Goal: Find contact information: Find contact information

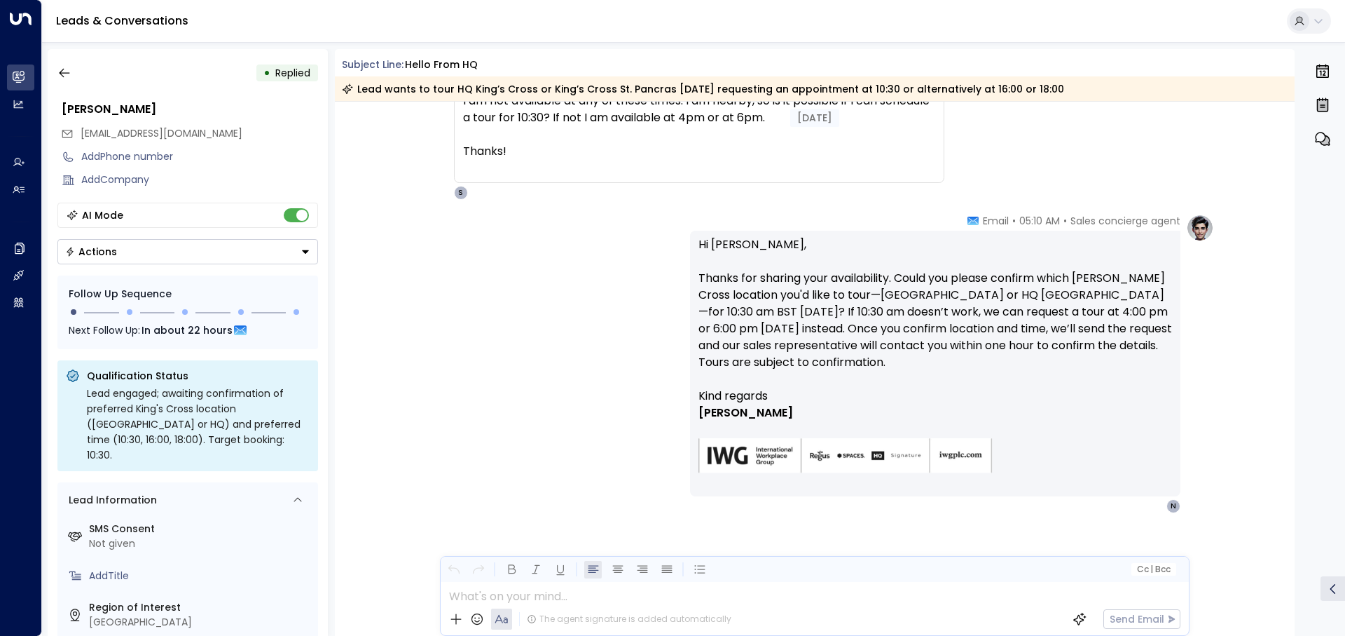
scroll to position [1315, 0]
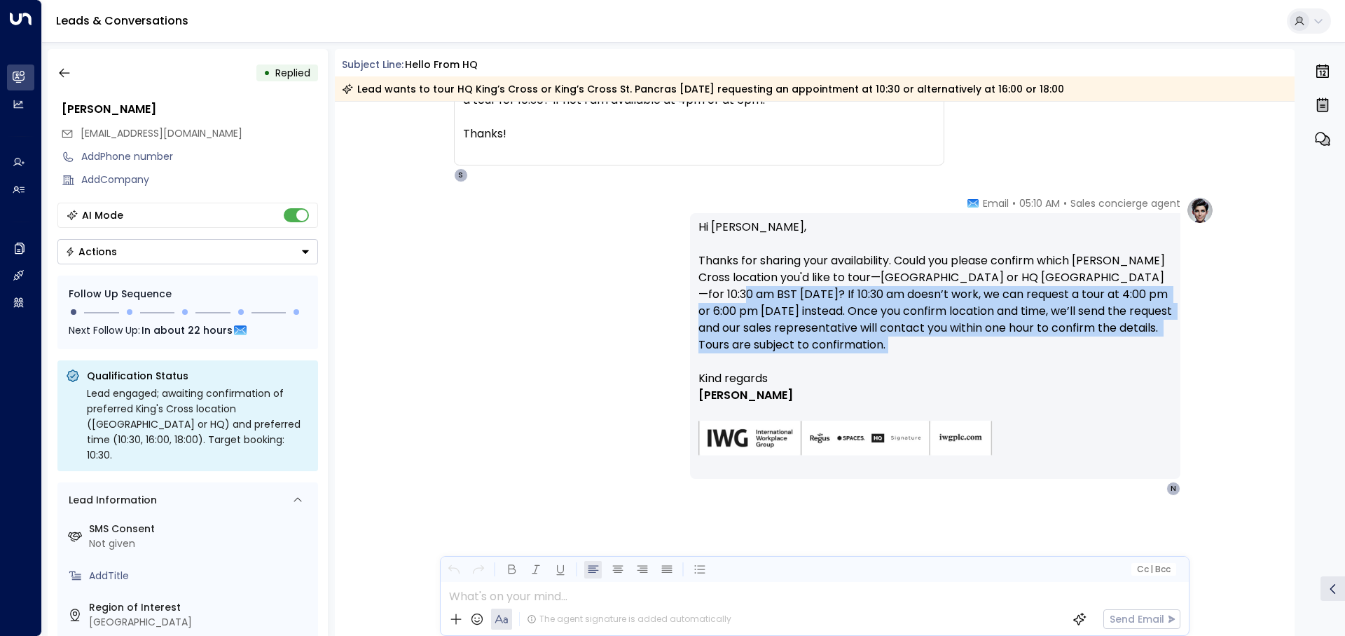
drag, startPoint x: 694, startPoint y: 295, endPoint x: 1002, endPoint y: 364, distance: 315.9
click at [1002, 364] on div "Hi Nick, Thanks for sharing your availability. Could you please confirm which K…" at bounding box center [935, 346] width 490 height 266
click at [1002, 364] on p "Hi Nick, Thanks for sharing your availability. Could you please confirm which K…" at bounding box center [936, 294] width 474 height 151
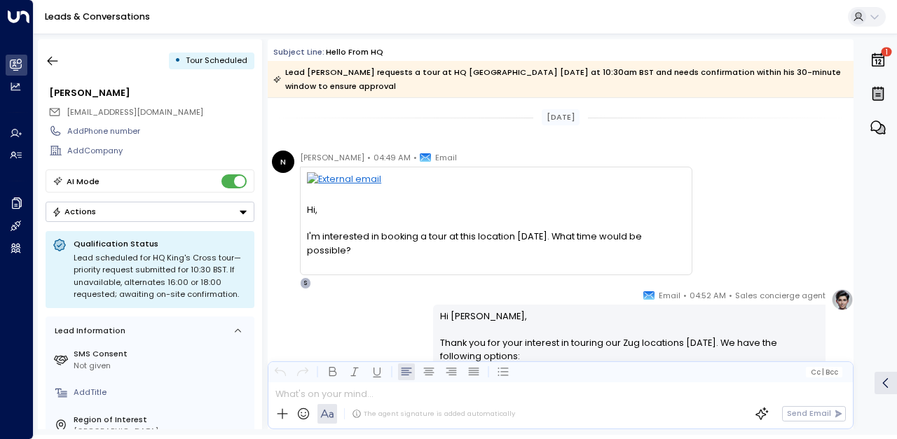
drag, startPoint x: 308, startPoint y: 191, endPoint x: 359, endPoint y: 233, distance: 65.7
click at [359, 233] on div "Hi, I'm interested in booking a tour at this location today. What time would be…" at bounding box center [496, 221] width 378 height 98
click at [277, 151] on div "N" at bounding box center [283, 162] width 22 height 22
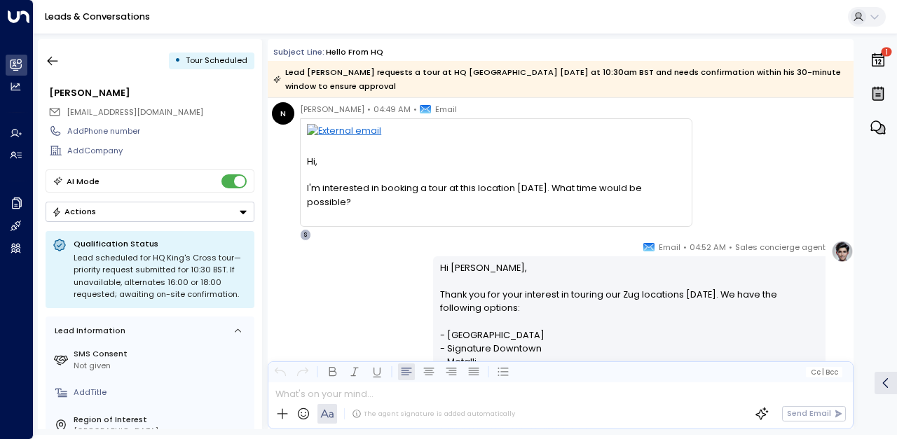
scroll to position [70, 0]
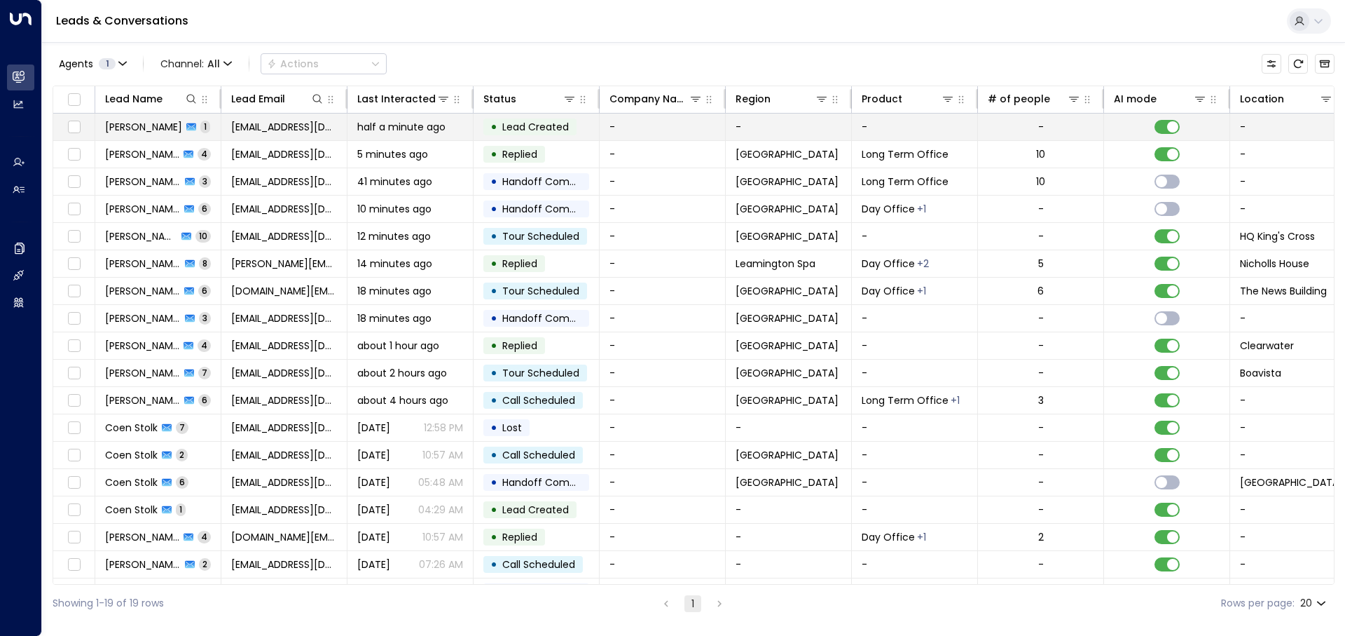
click at [388, 133] on span "half a minute ago" at bounding box center [401, 127] width 88 height 14
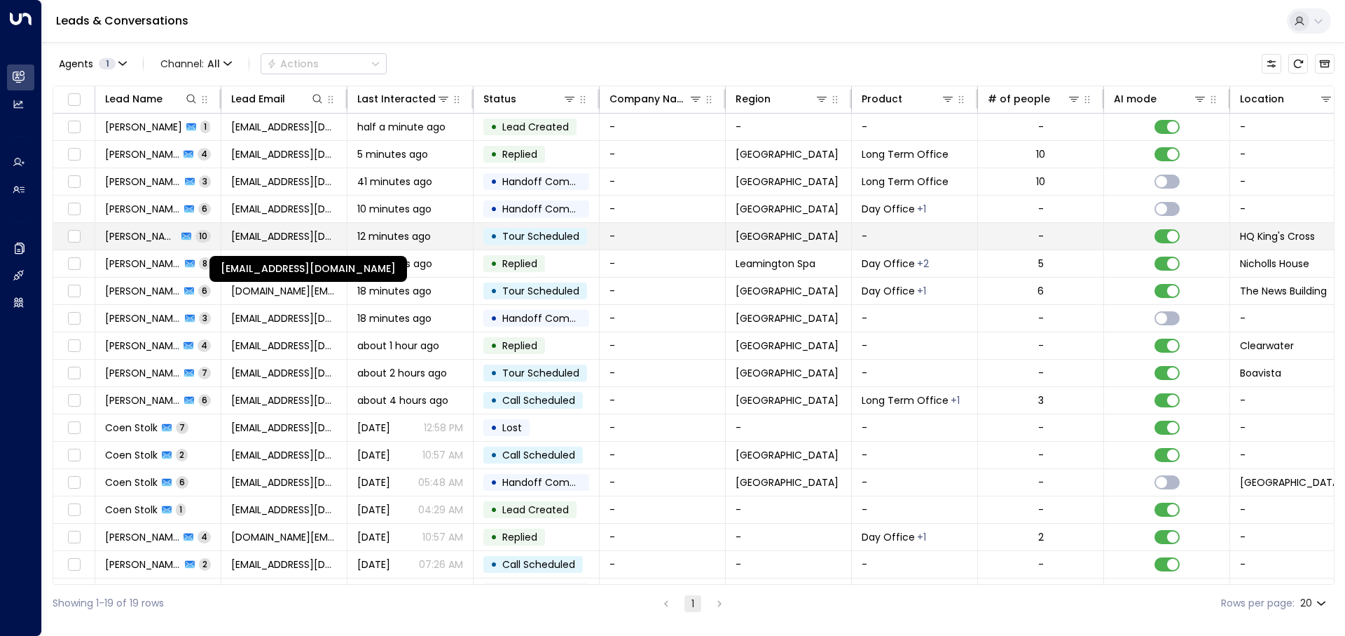
click at [269, 235] on span "[EMAIL_ADDRESS][DOMAIN_NAME]" at bounding box center [284, 236] width 106 height 14
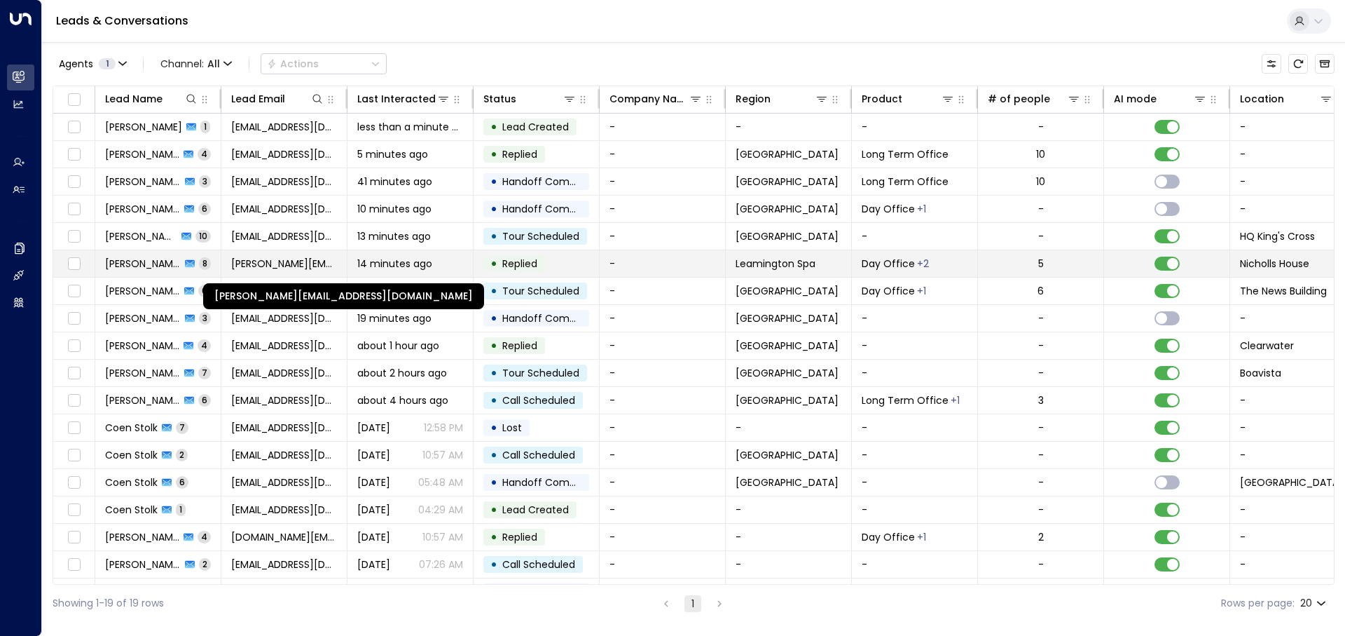
click at [289, 268] on span "[PERSON_NAME][EMAIL_ADDRESS][DOMAIN_NAME]" at bounding box center [284, 263] width 106 height 14
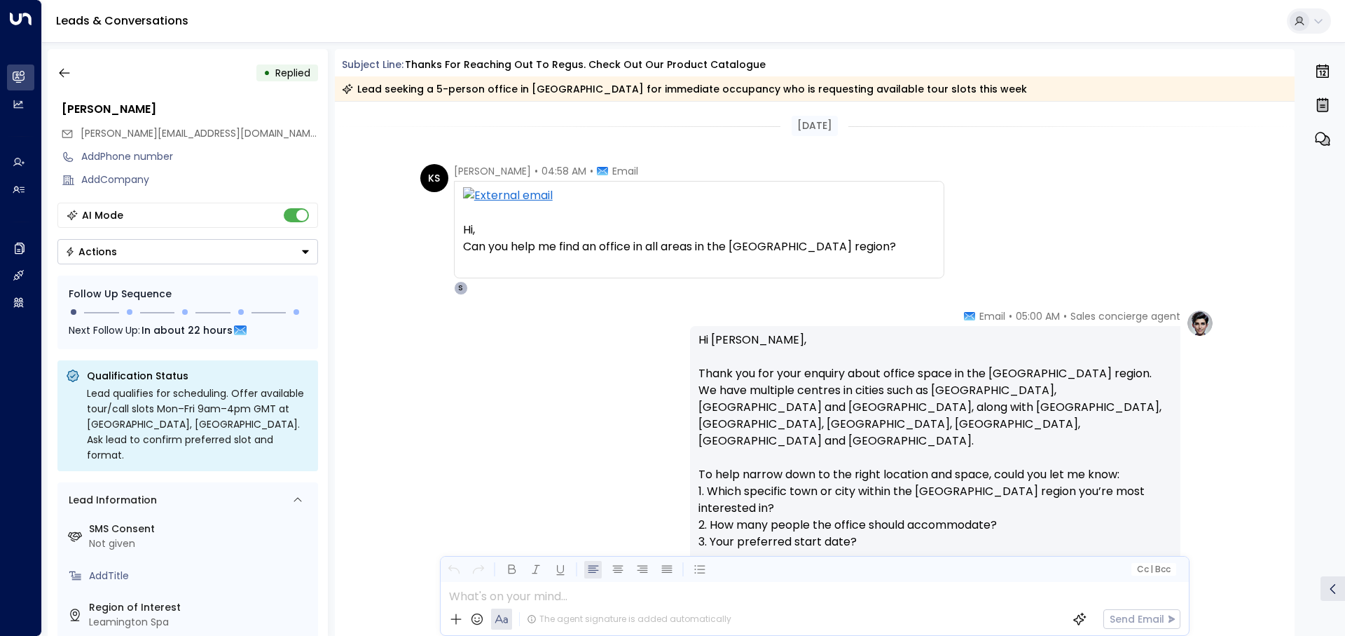
click at [596, 361] on div "Sales concierge agent • 05:00 AM • Email Hi Khyati, Thank you for your enquiry …" at bounding box center [815, 542] width 799 height 467
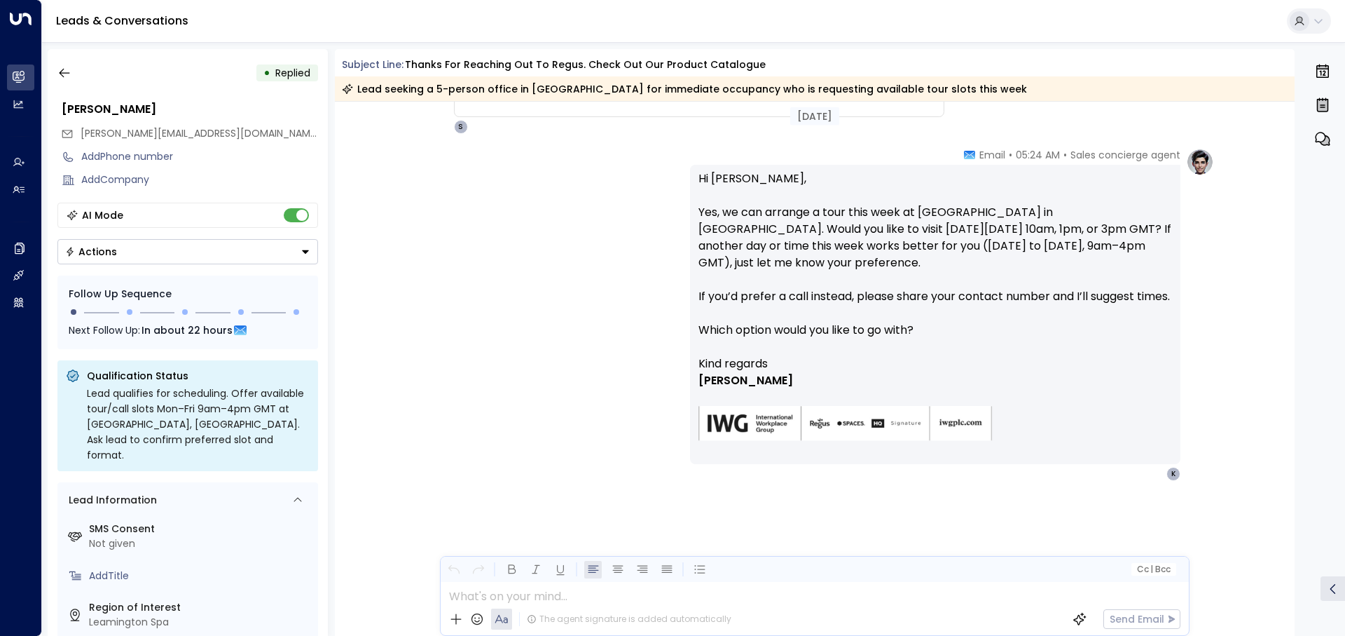
scroll to position [2043, 0]
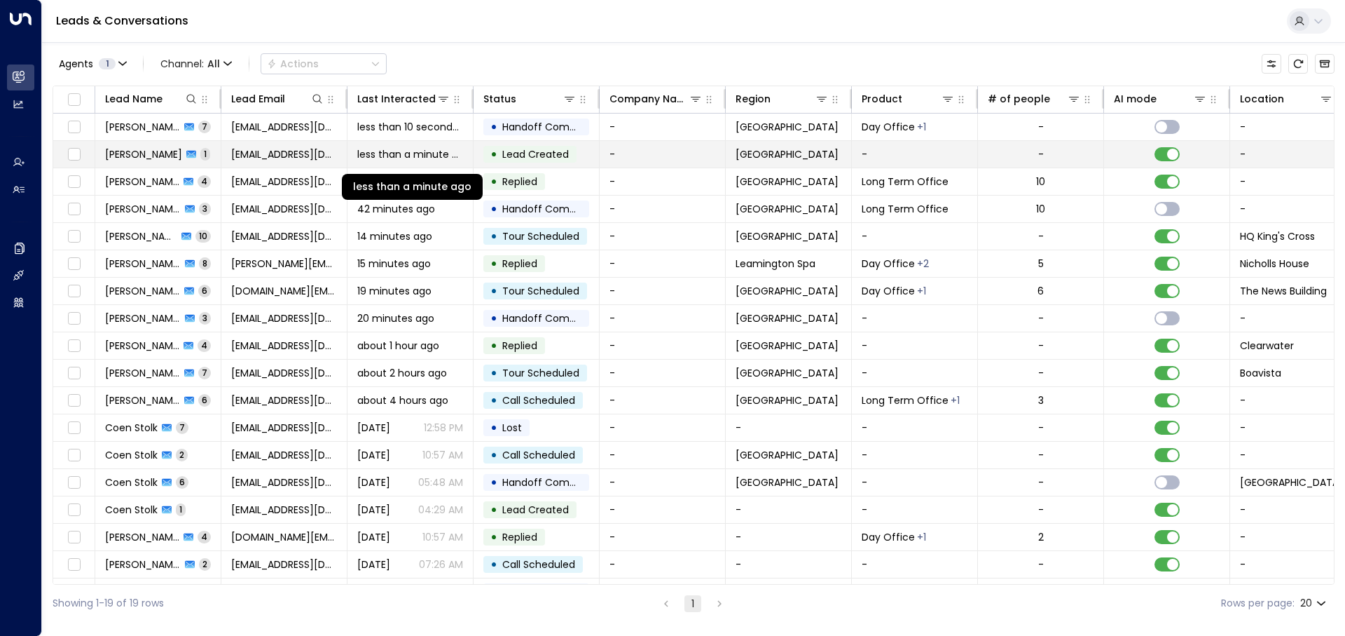
click at [432, 157] on span "less than a minute ago" at bounding box center [410, 154] width 106 height 14
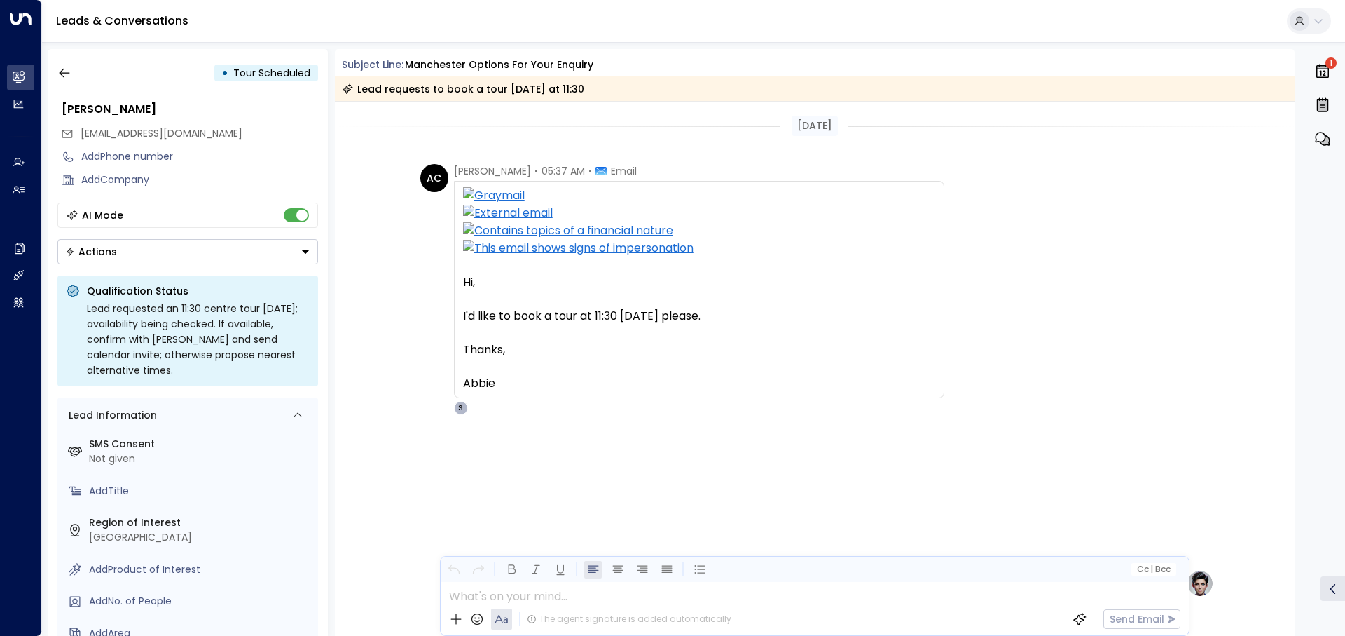
scroll to position [266, 0]
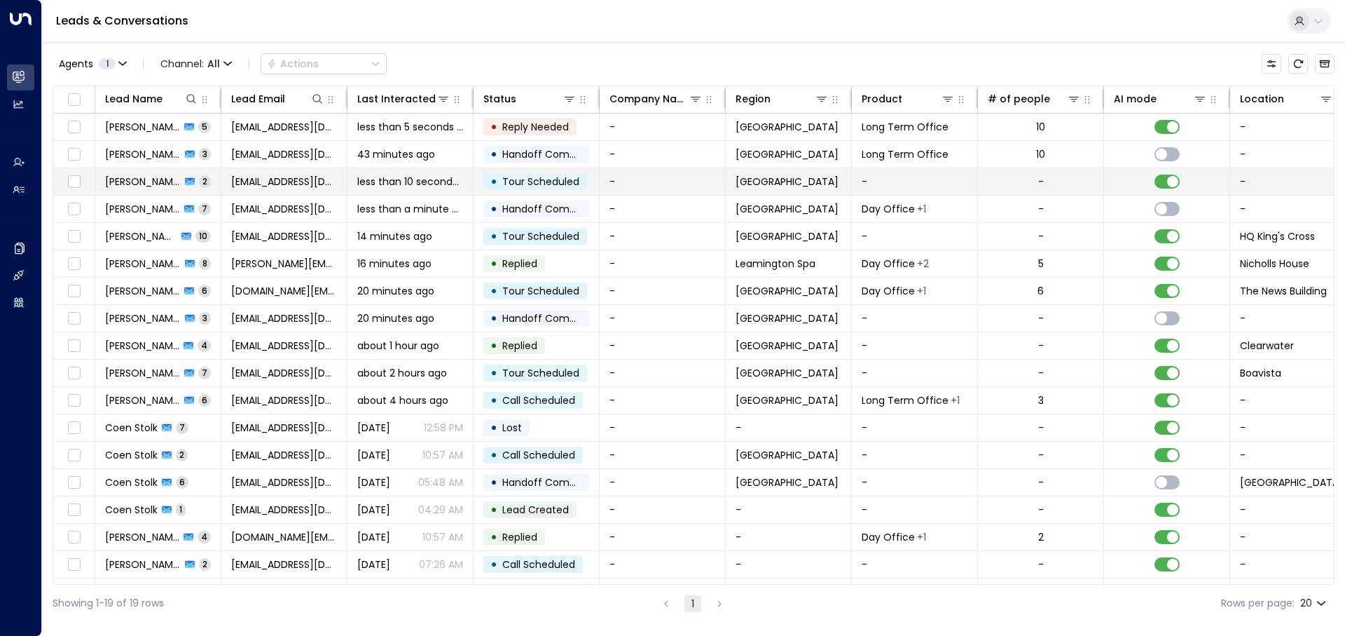
click at [263, 185] on span "[EMAIL_ADDRESS][DOMAIN_NAME]" at bounding box center [284, 181] width 106 height 14
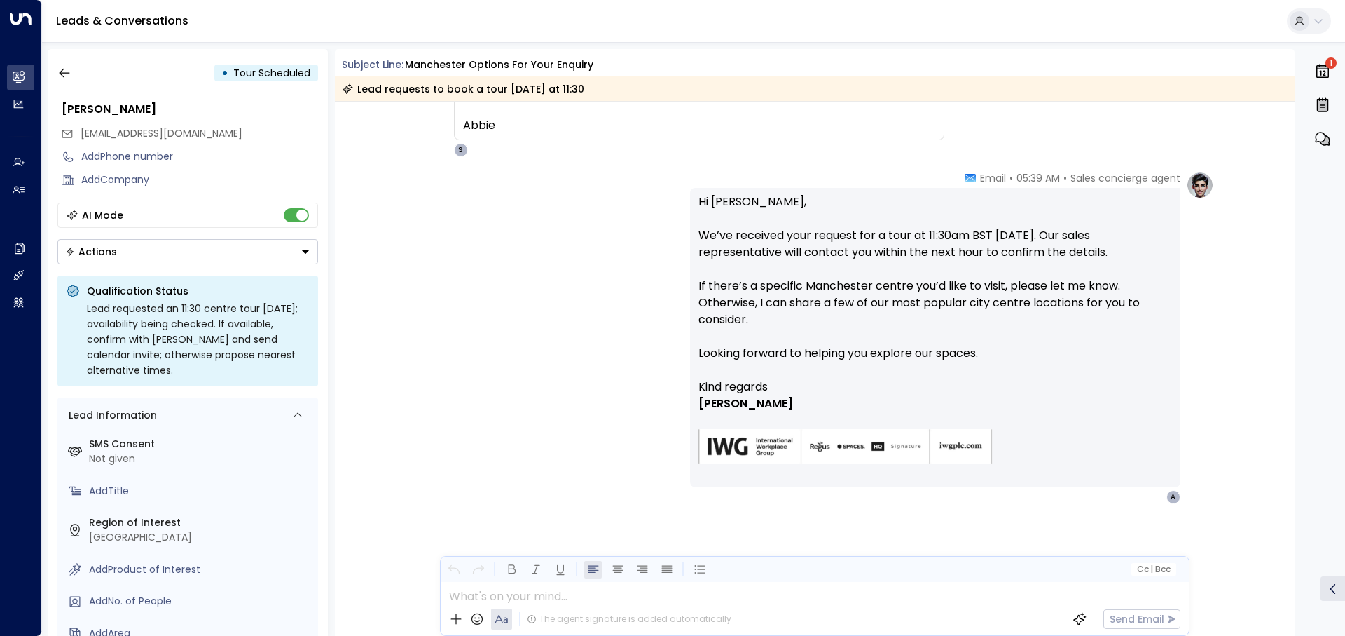
scroll to position [266, 0]
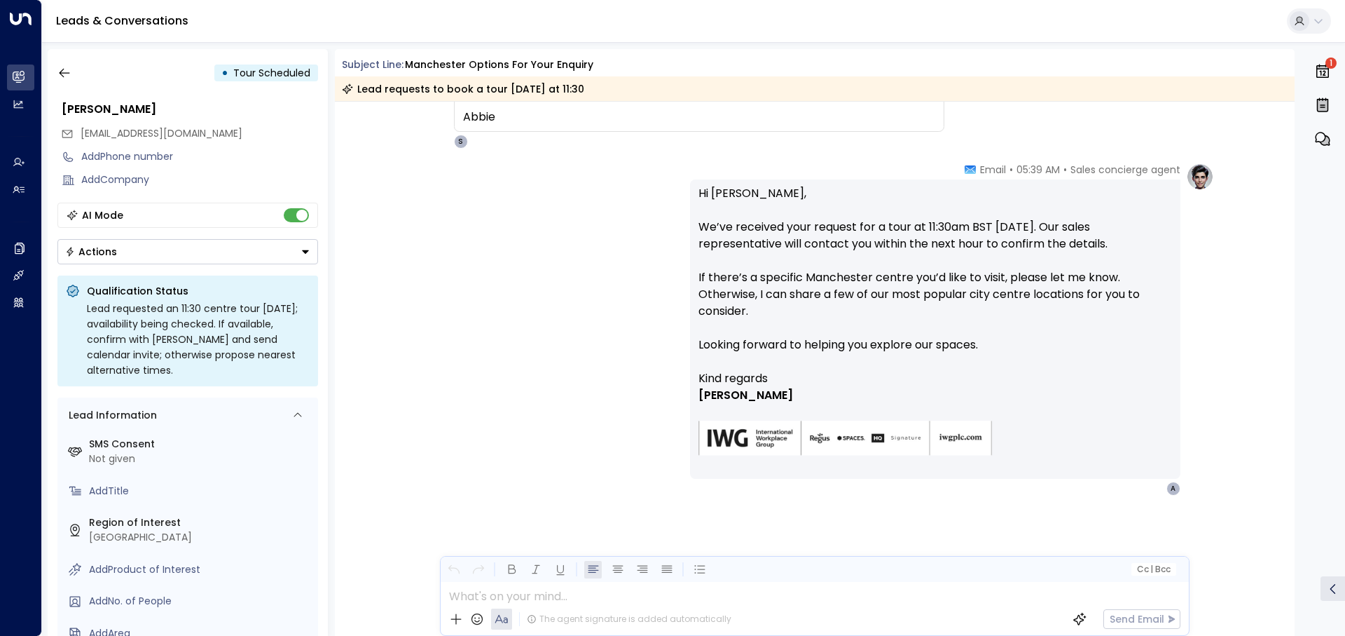
click at [580, 599] on div at bounding box center [814, 592] width 747 height 21
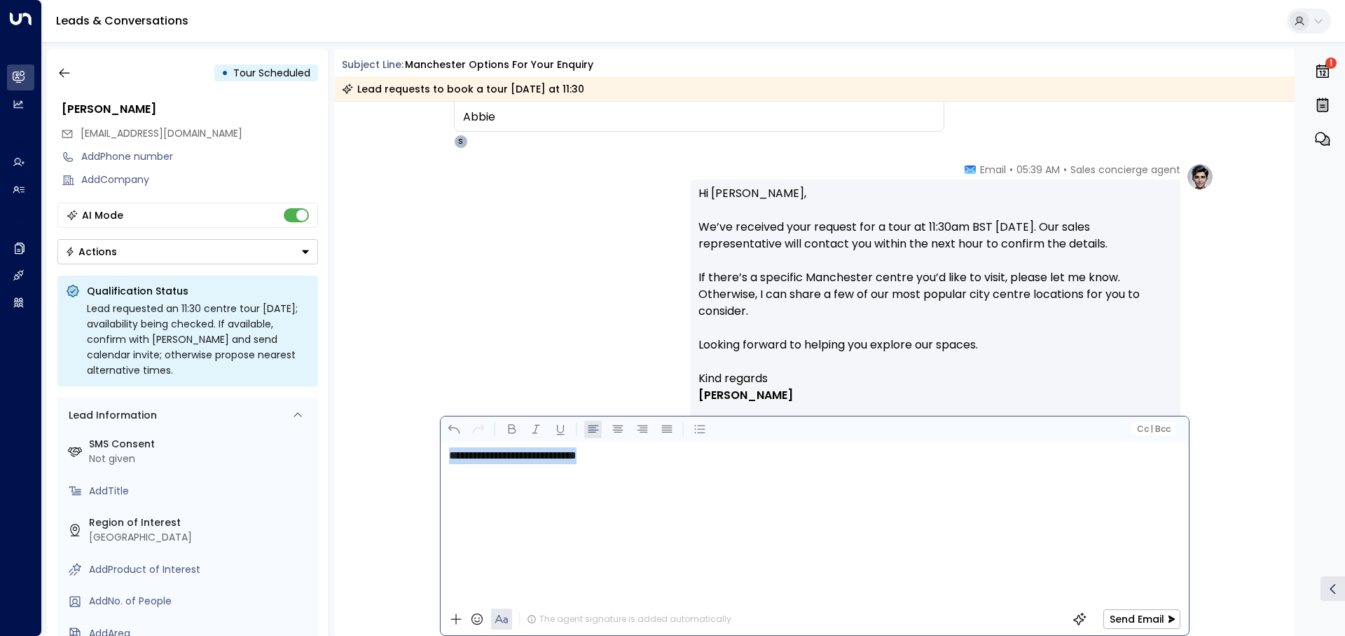
drag, startPoint x: 685, startPoint y: 513, endPoint x: 460, endPoint y: 487, distance: 226.4
click at [454, 487] on div "**********" at bounding box center [814, 521] width 747 height 161
click at [460, 487] on div "**********" at bounding box center [814, 521] width 747 height 161
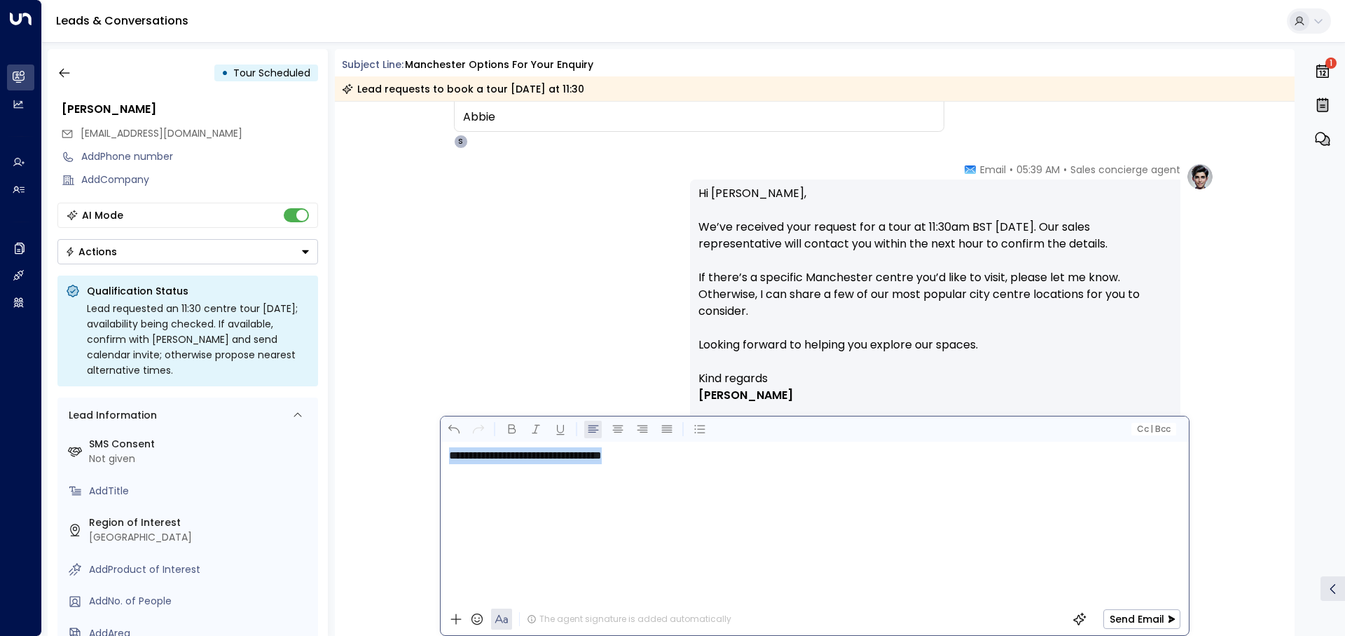
click at [460, 487] on div "**********" at bounding box center [814, 521] width 747 height 161
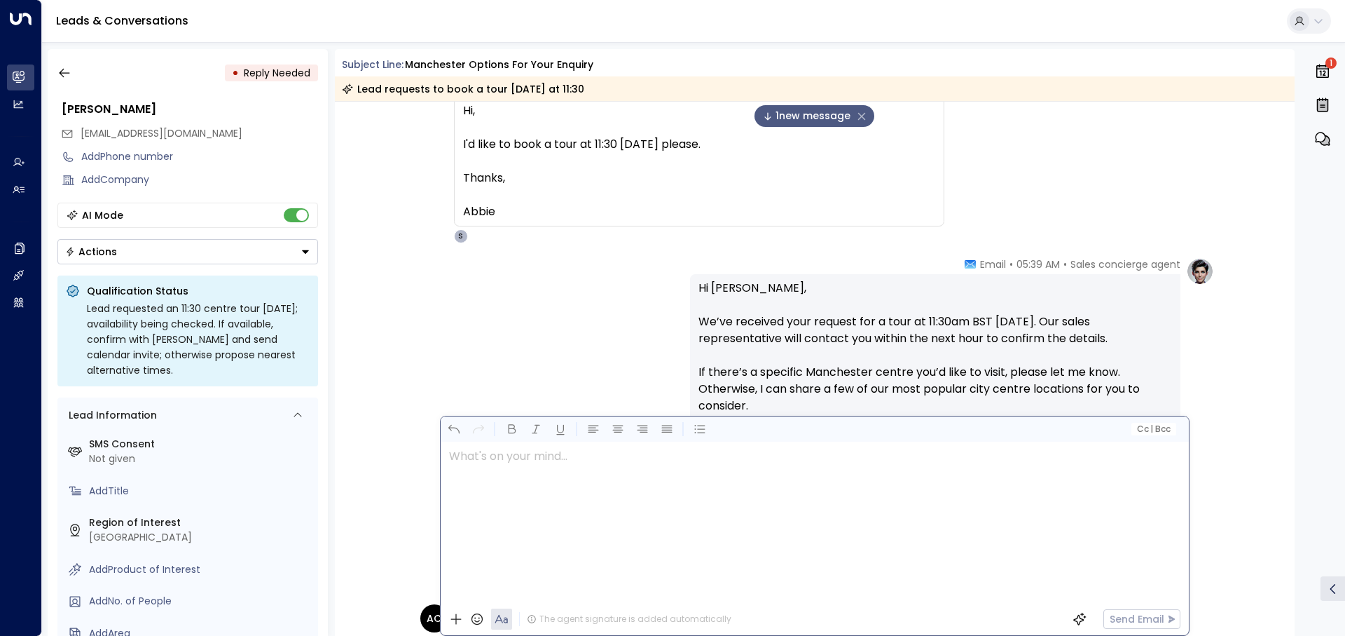
scroll to position [196, 0]
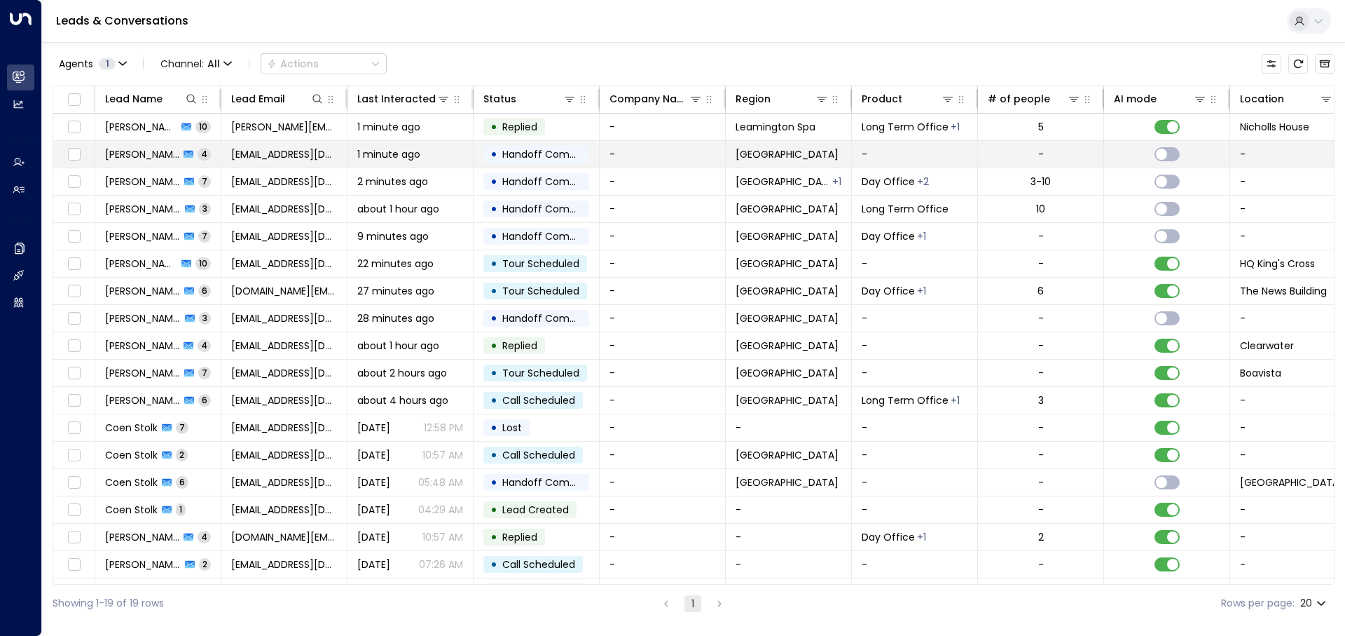
click at [267, 161] on td "[EMAIL_ADDRESS][DOMAIN_NAME]" at bounding box center [284, 154] width 126 height 27
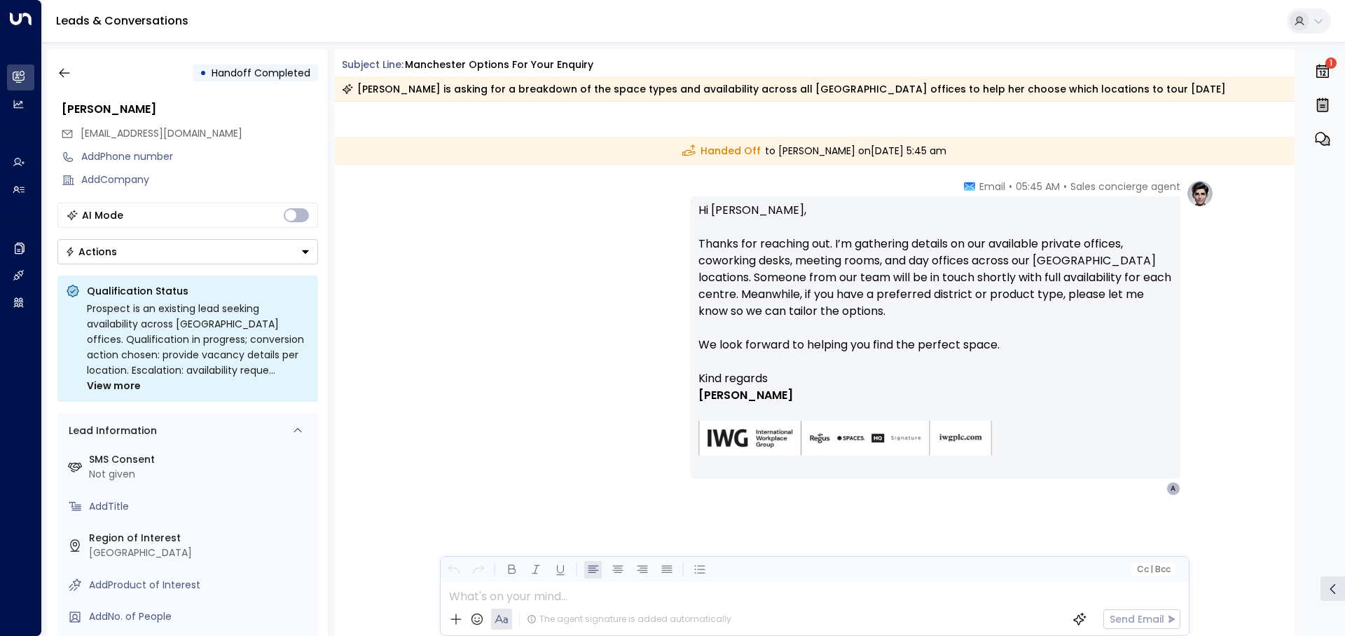
scroll to position [948, 0]
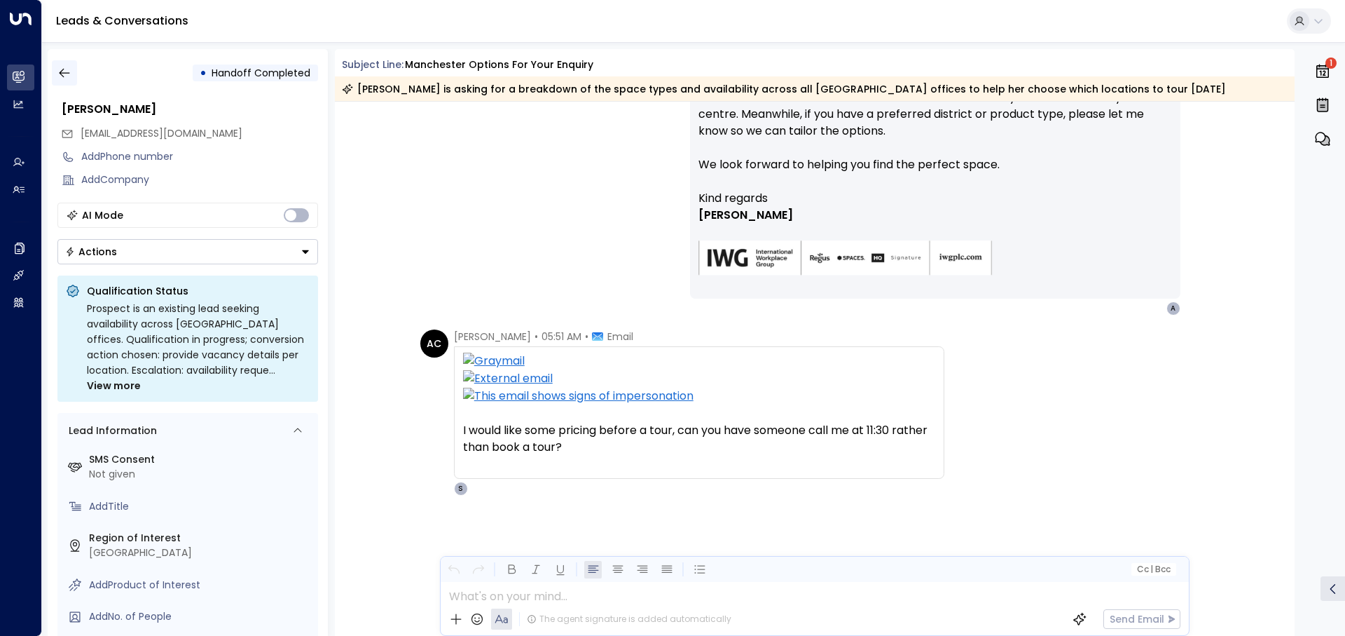
click at [67, 68] on icon "button" at bounding box center [64, 73] width 14 height 14
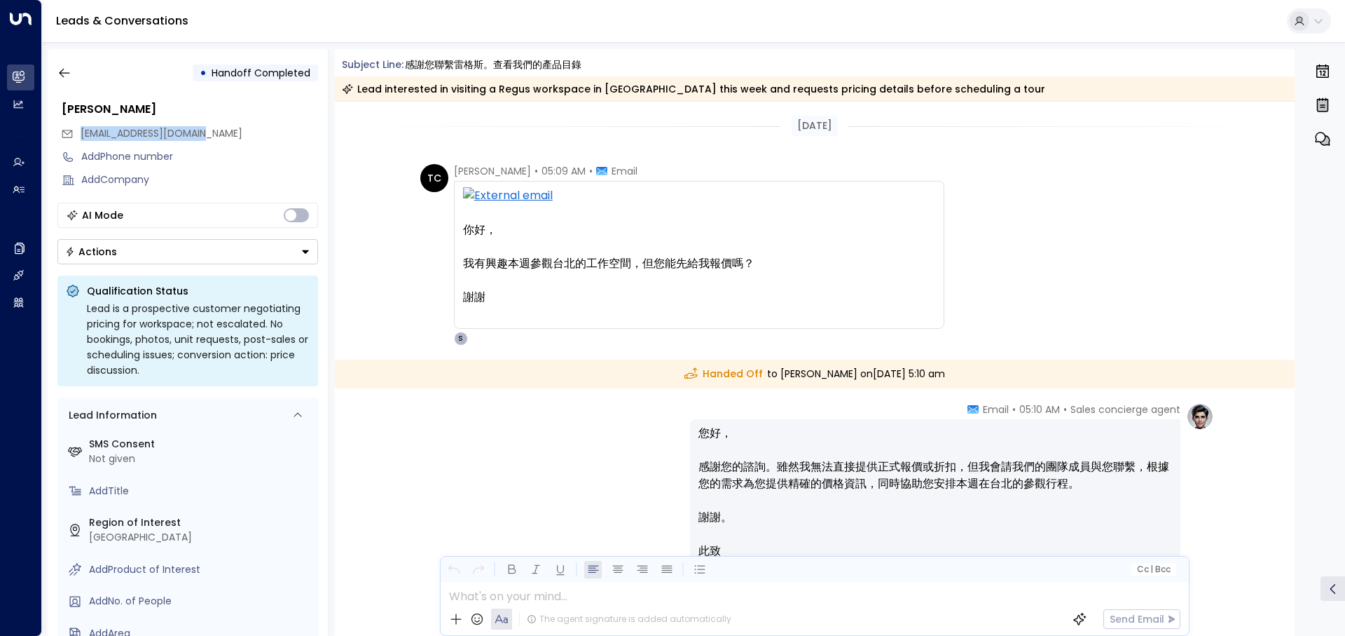
drag, startPoint x: 214, startPoint y: 134, endPoint x: 76, endPoint y: 131, distance: 137.4
click at [76, 131] on div "[EMAIL_ADDRESS][DOMAIN_NAME]" at bounding box center [189, 133] width 257 height 23
copy span "[EMAIL_ADDRESS][DOMAIN_NAME]"
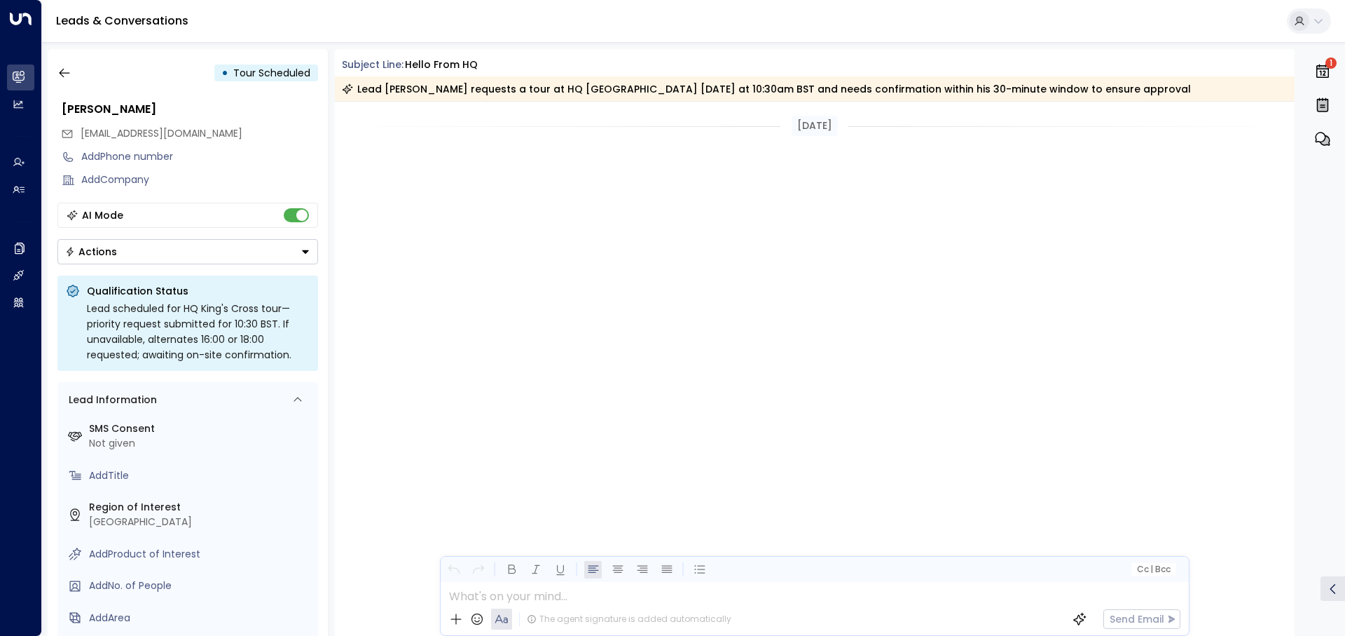
scroll to position [2355, 0]
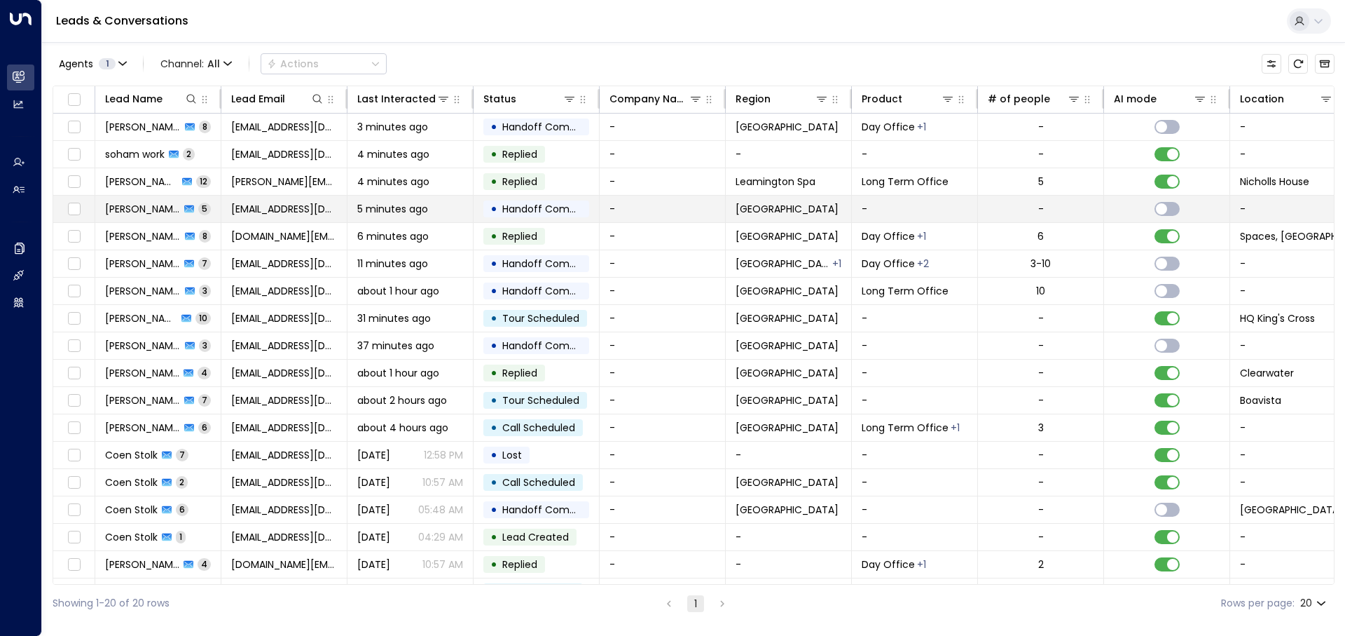
click at [406, 210] on span "5 minutes ago" at bounding box center [392, 209] width 71 height 14
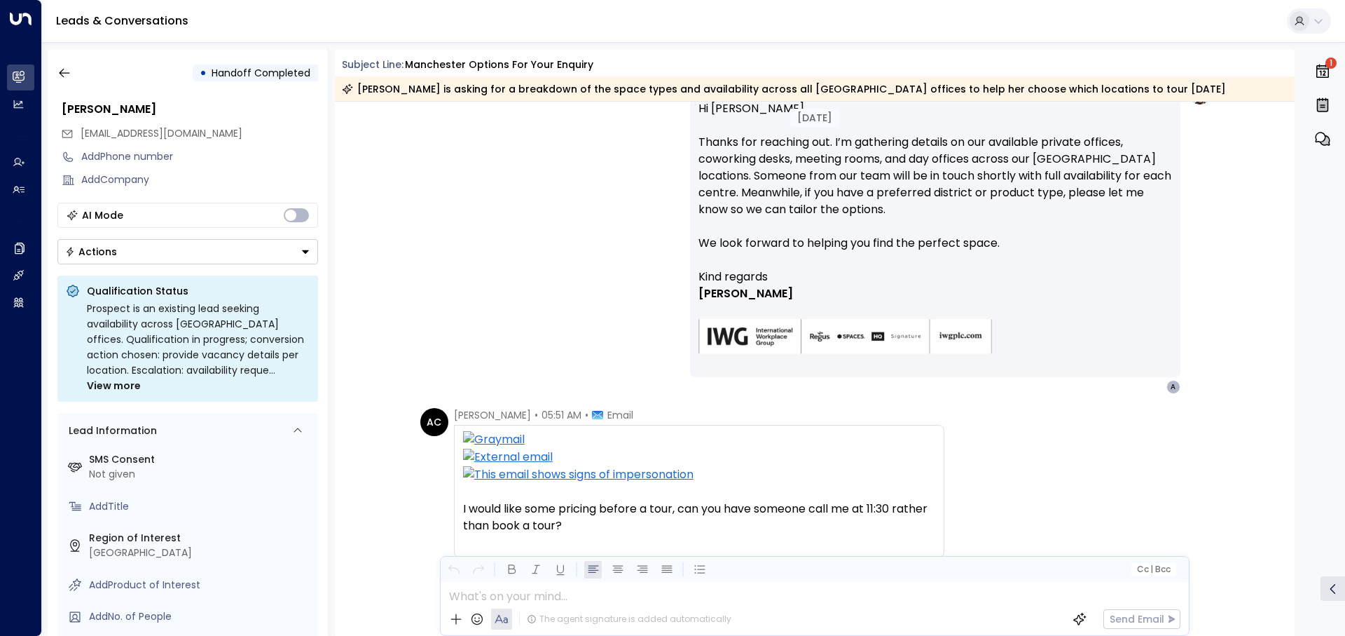
scroll to position [948, 0]
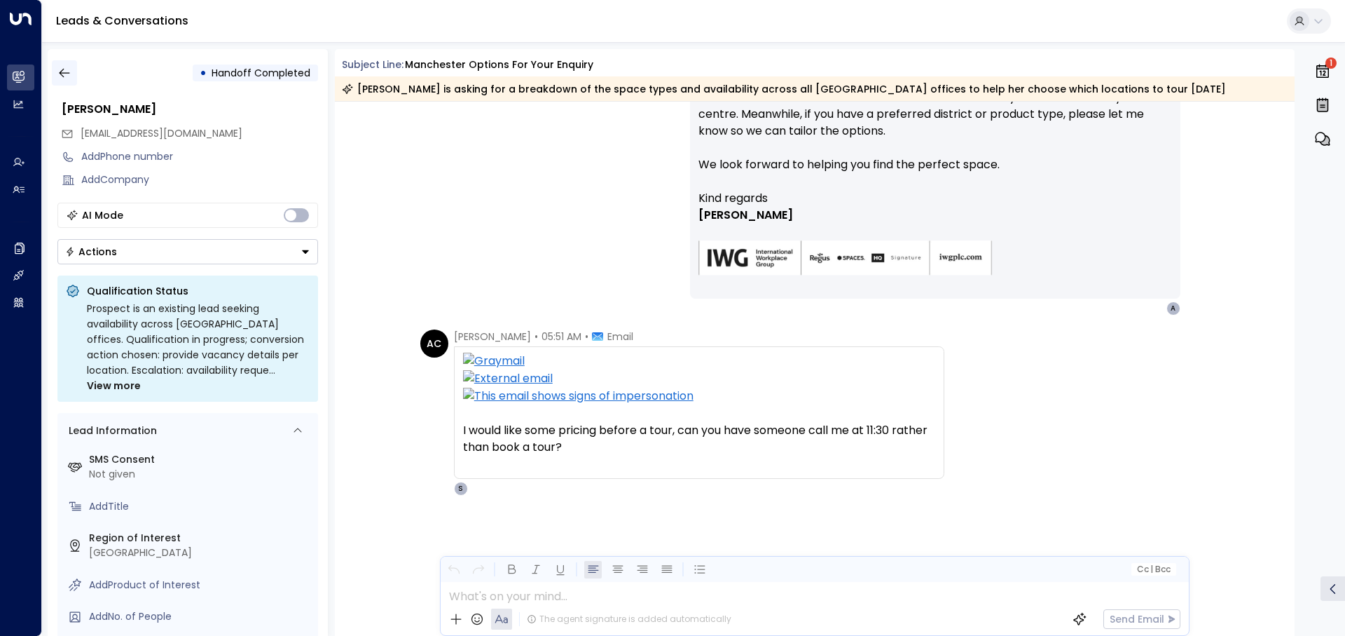
click at [68, 67] on icon "button" at bounding box center [64, 73] width 14 height 14
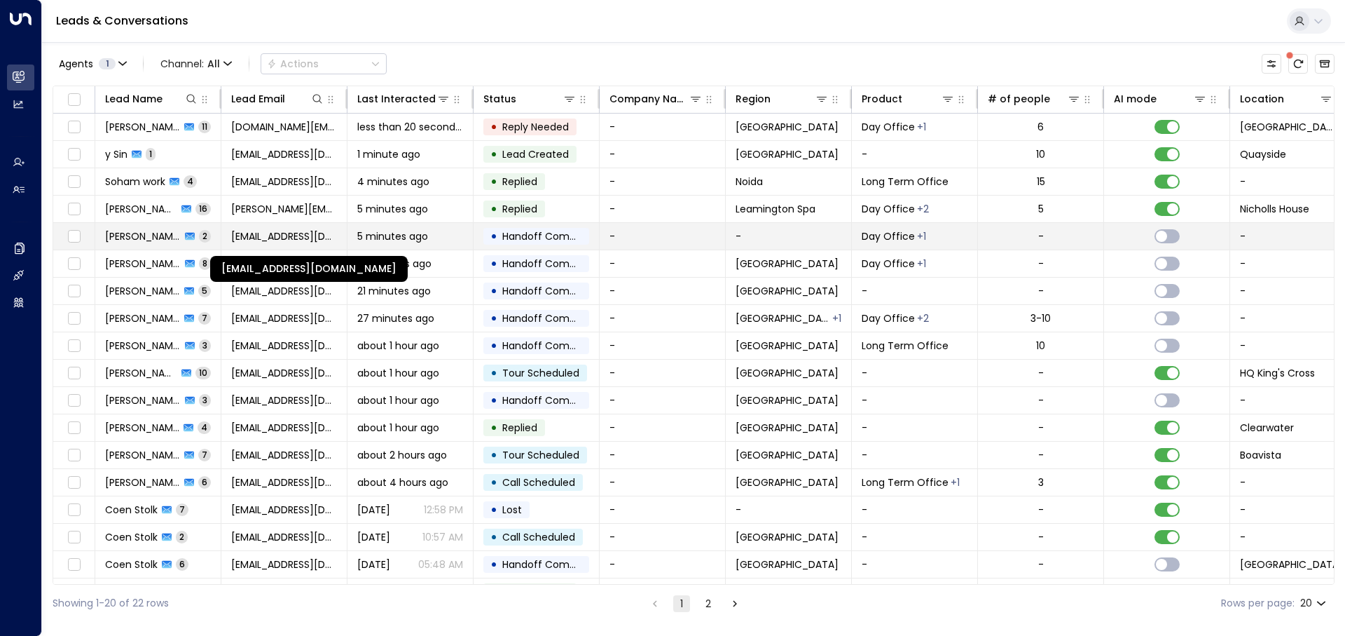
click at [303, 235] on span "[EMAIL_ADDRESS][DOMAIN_NAME]" at bounding box center [284, 236] width 106 height 14
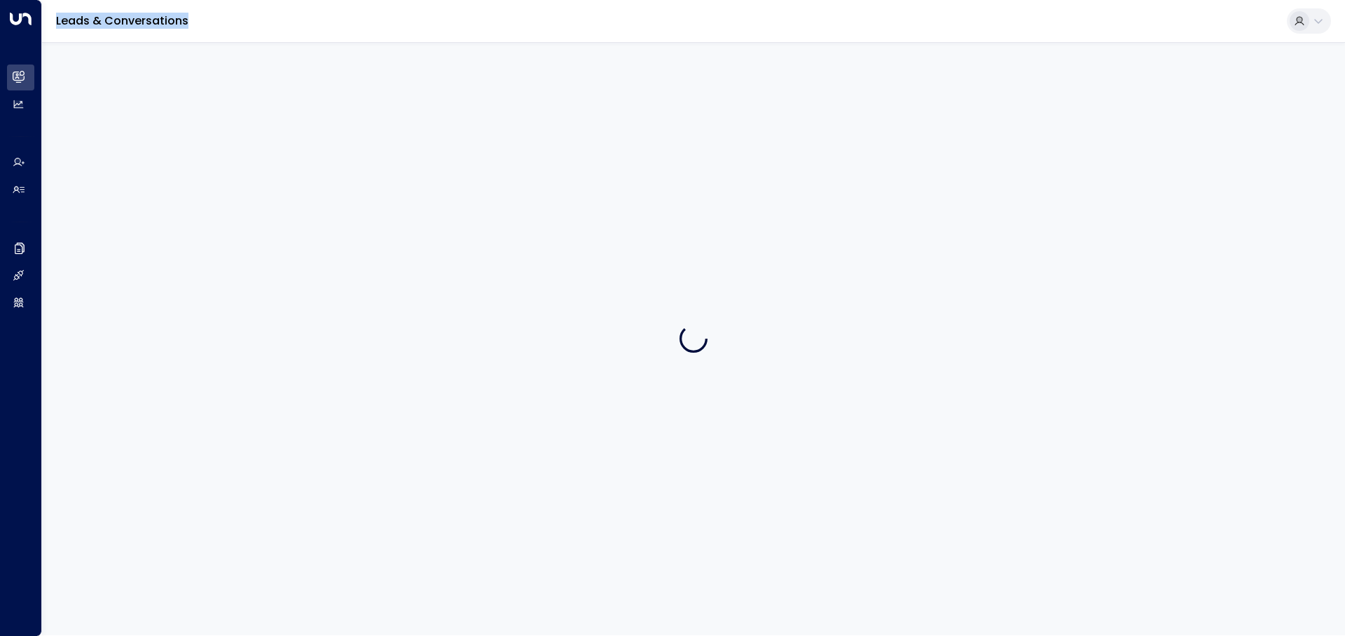
click at [303, 235] on div at bounding box center [693, 338] width 1303 height 593
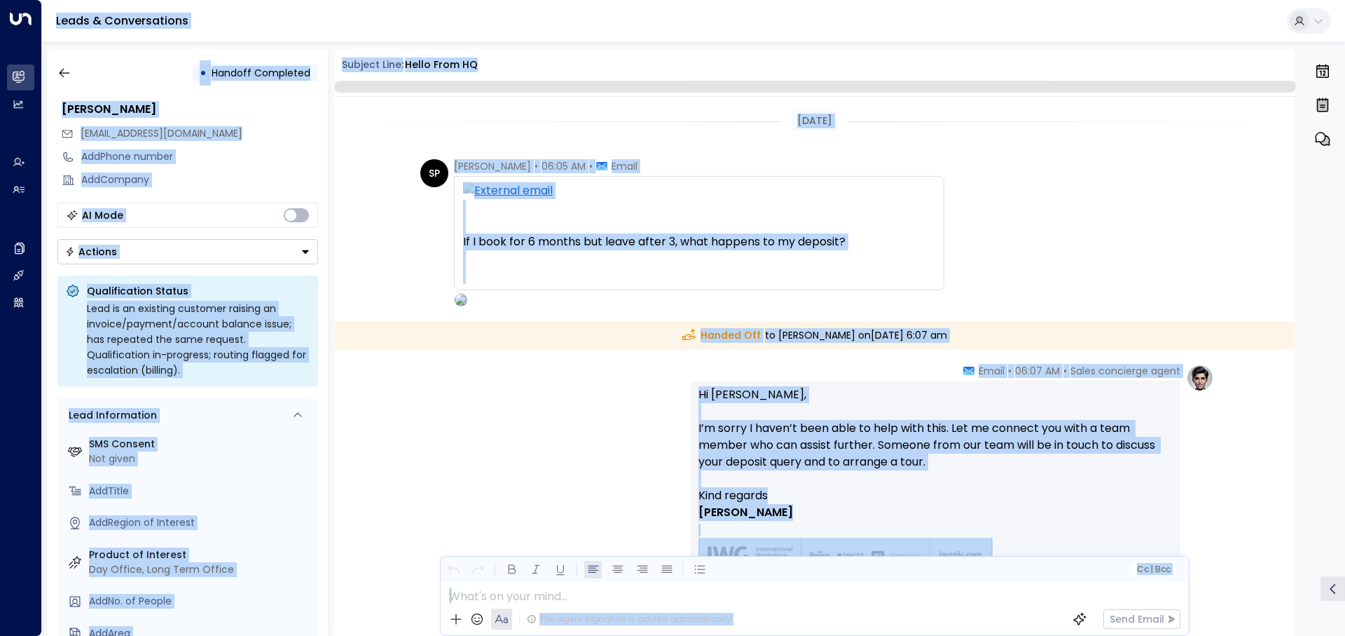
scroll to position [117, 0]
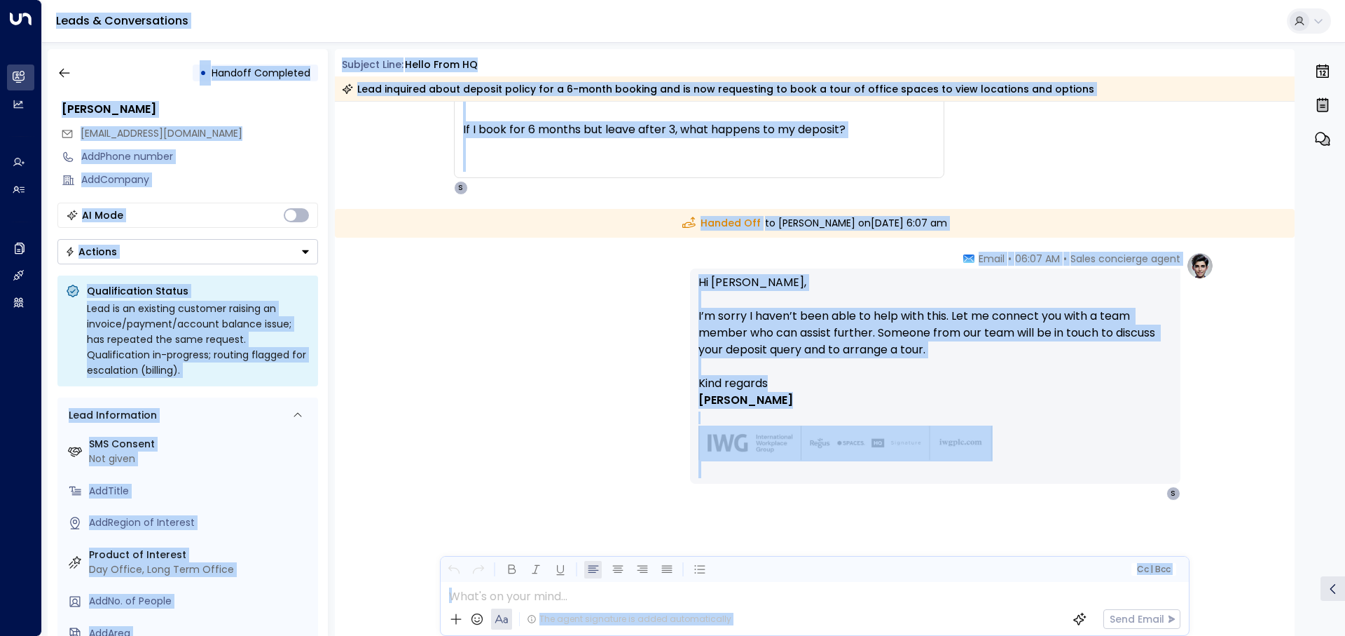
click at [235, 134] on div "[EMAIL_ADDRESS][DOMAIN_NAME]" at bounding box center [189, 133] width 257 height 23
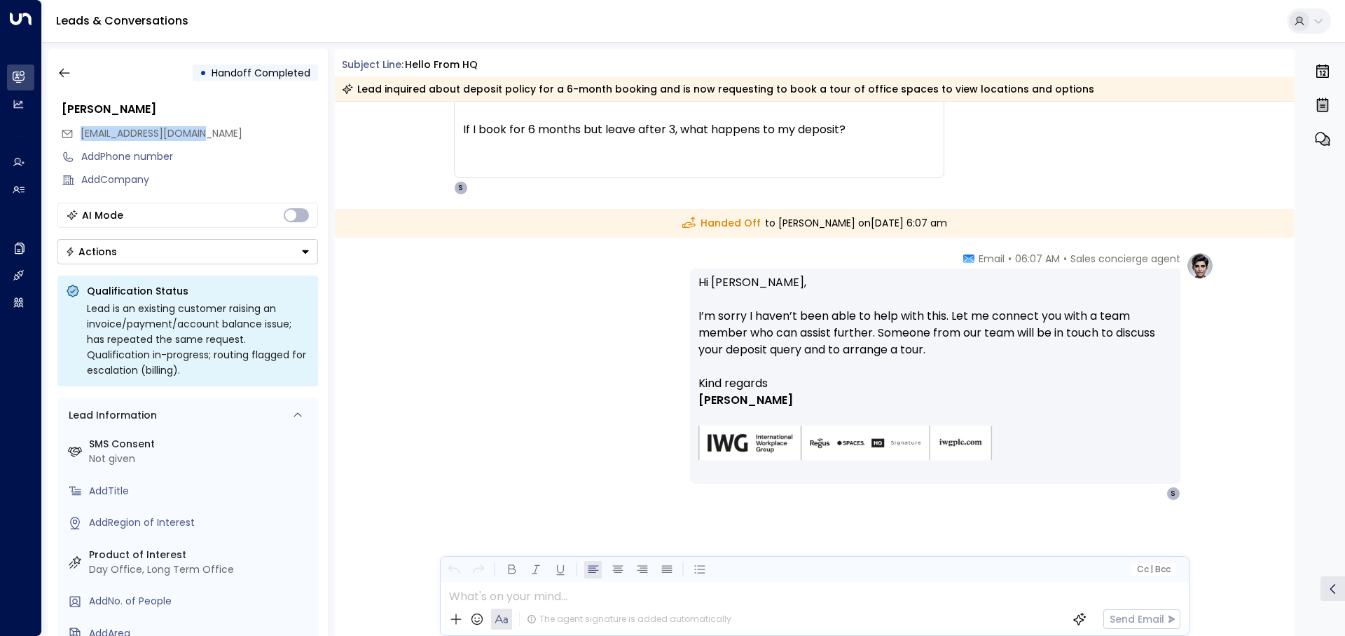
drag, startPoint x: 253, startPoint y: 138, endPoint x: 73, endPoint y: 137, distance: 180.1
click at [73, 137] on div "[EMAIL_ADDRESS][DOMAIN_NAME]" at bounding box center [189, 133] width 257 height 23
copy span "[EMAIL_ADDRESS][DOMAIN_NAME]"
click at [158, 132] on span "[EMAIL_ADDRESS][DOMAIN_NAME]" at bounding box center [162, 133] width 162 height 14
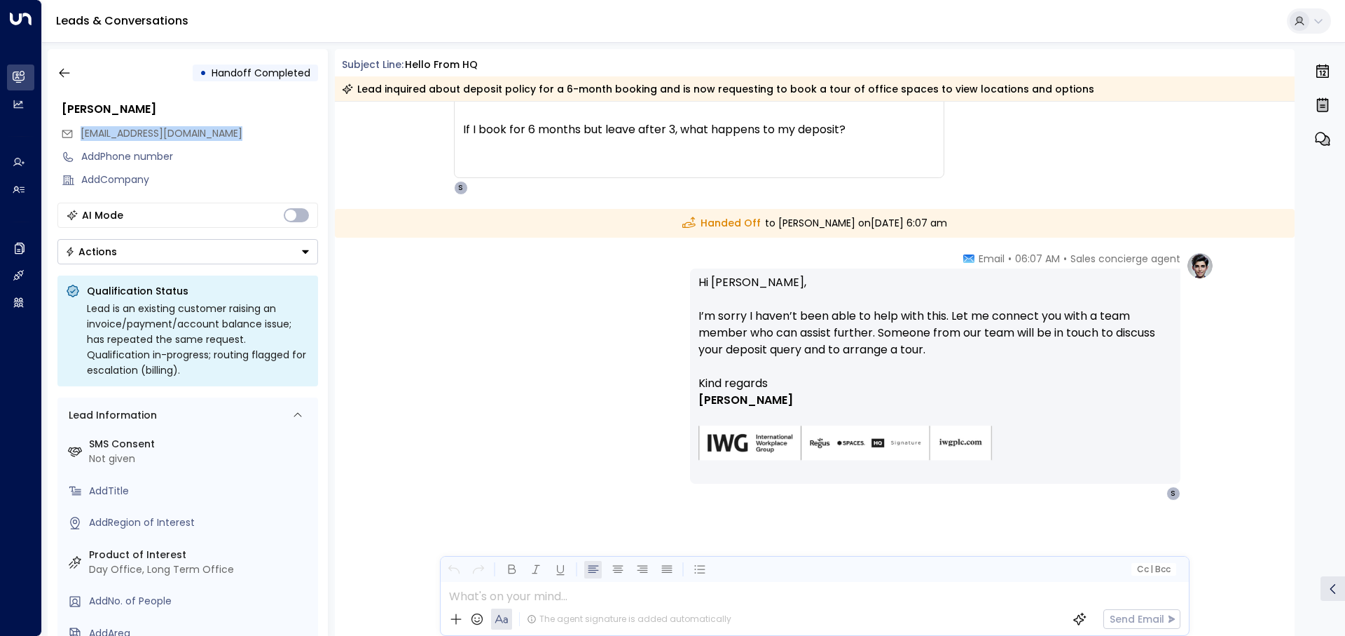
click at [158, 132] on span "[EMAIL_ADDRESS][DOMAIN_NAME]" at bounding box center [162, 133] width 162 height 14
click at [64, 63] on button "button" at bounding box center [64, 72] width 25 height 25
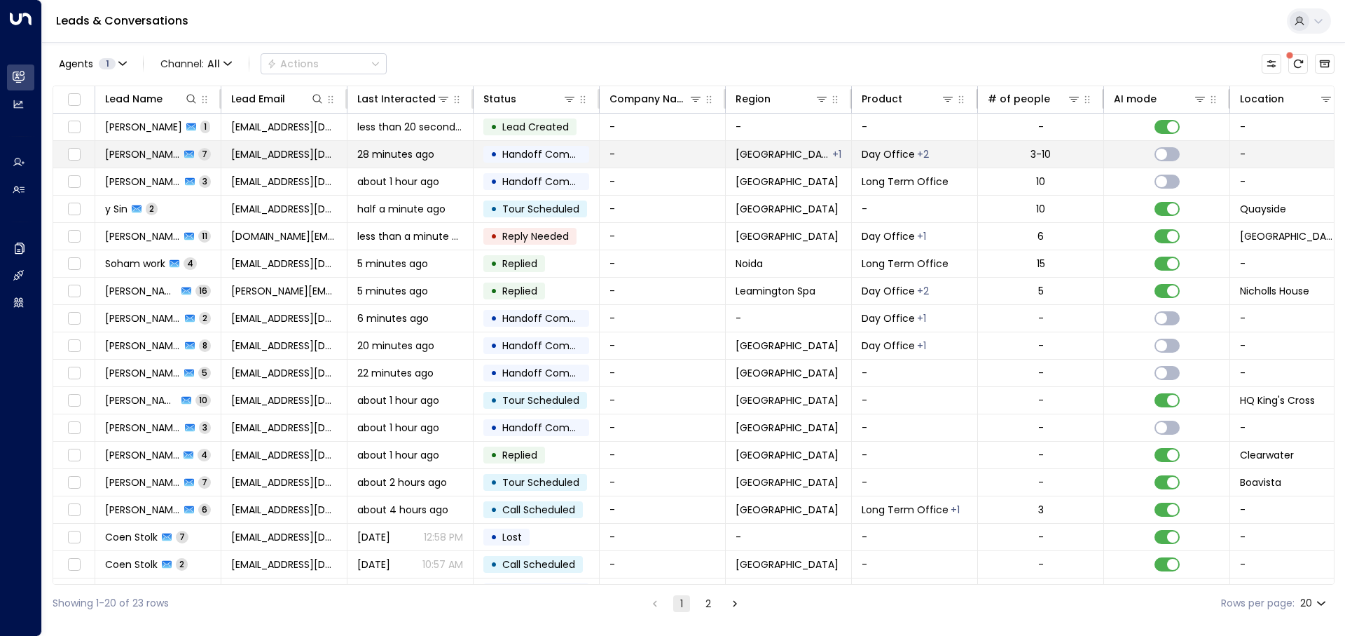
click at [309, 154] on span "[EMAIL_ADDRESS][DOMAIN_NAME]" at bounding box center [284, 154] width 106 height 14
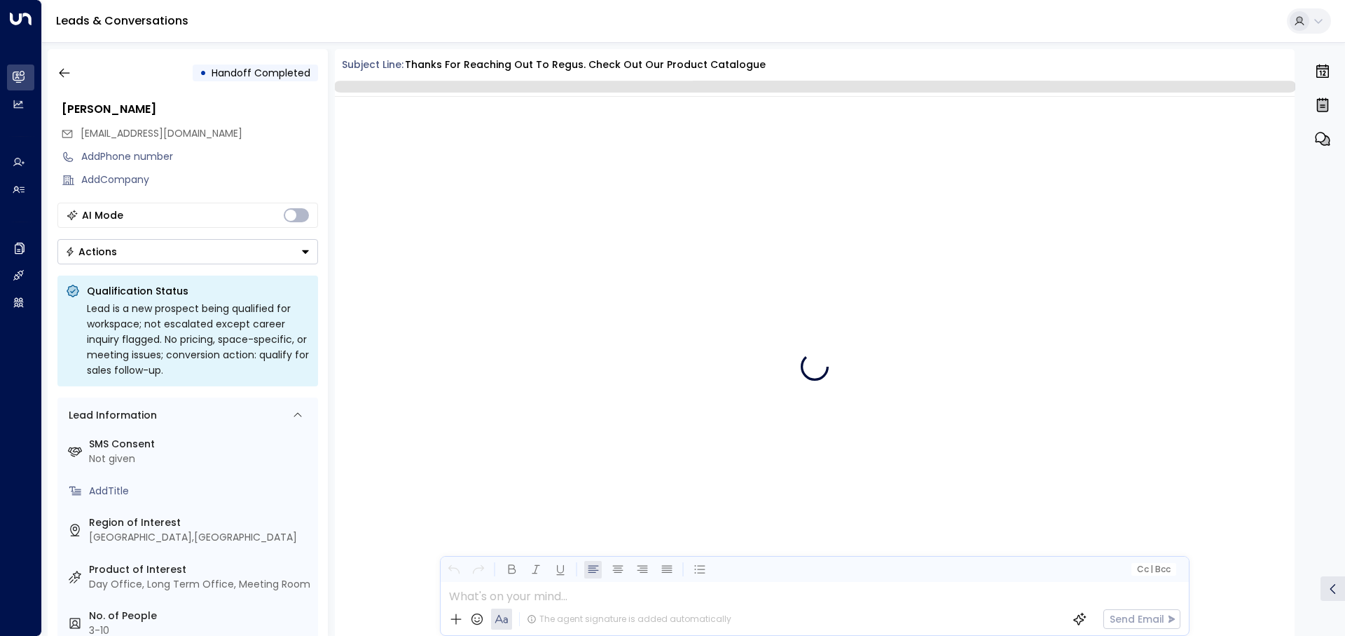
scroll to position [1668, 0]
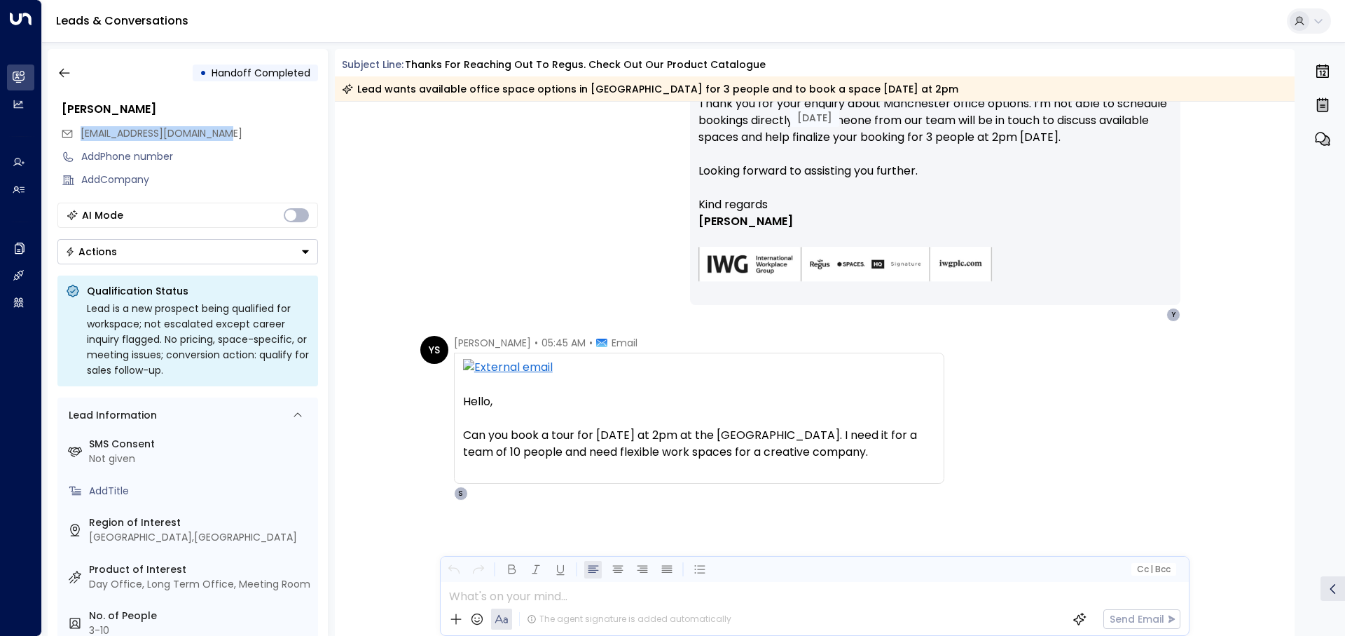
drag, startPoint x: 242, startPoint y: 131, endPoint x: 81, endPoint y: 132, distance: 161.2
click at [81, 132] on div "[EMAIL_ADDRESS][DOMAIN_NAME]" at bounding box center [189, 133] width 257 height 23
copy span "[EMAIL_ADDRESS][DOMAIN_NAME]"
click at [62, 69] on icon "button" at bounding box center [64, 73] width 14 height 14
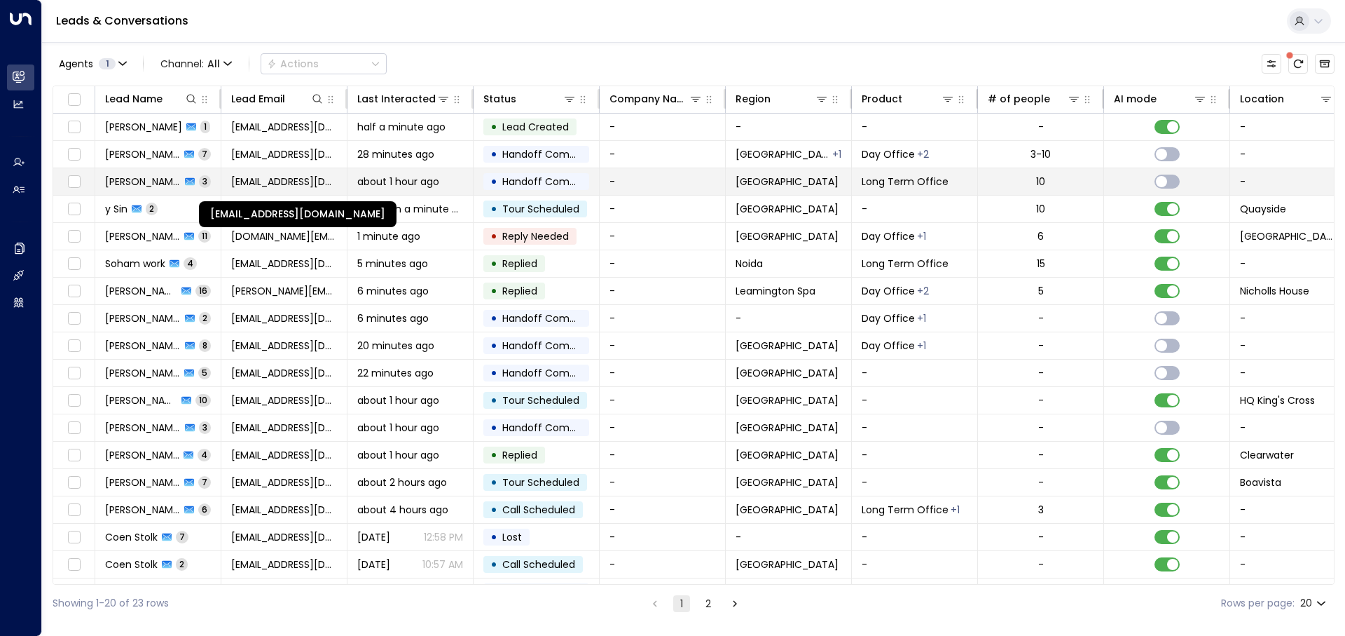
click at [303, 184] on span "[EMAIL_ADDRESS][DOMAIN_NAME]" at bounding box center [284, 181] width 106 height 14
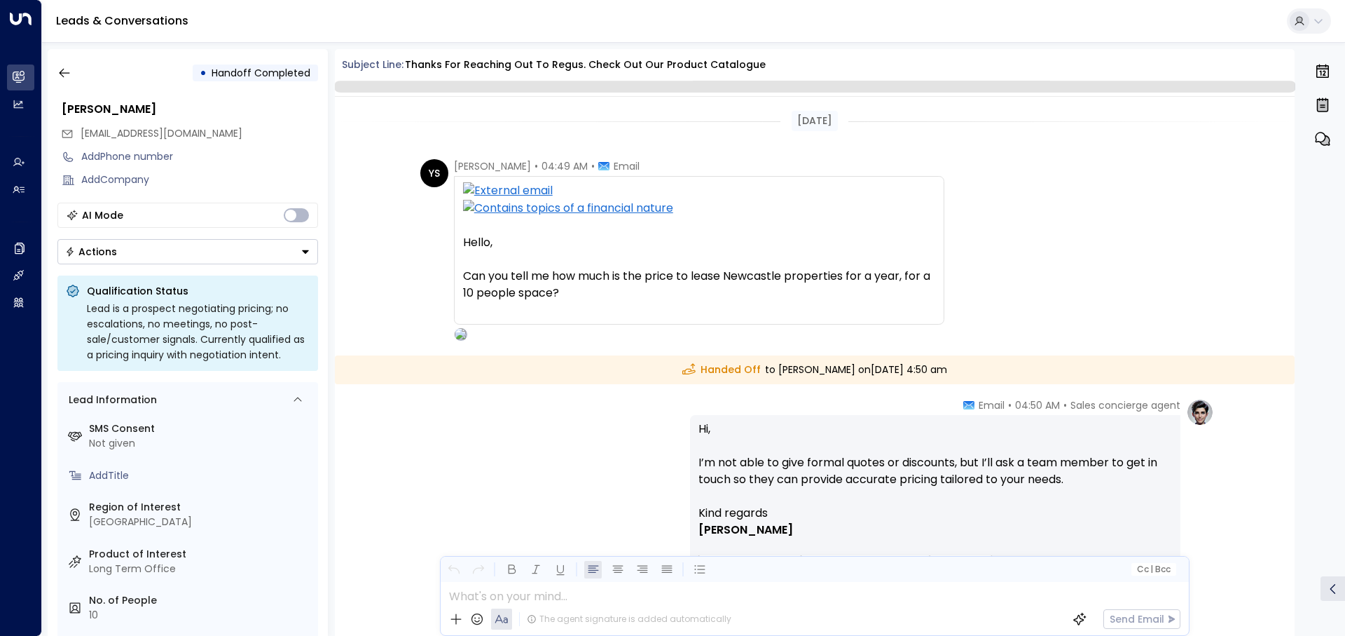
scroll to position [263, 0]
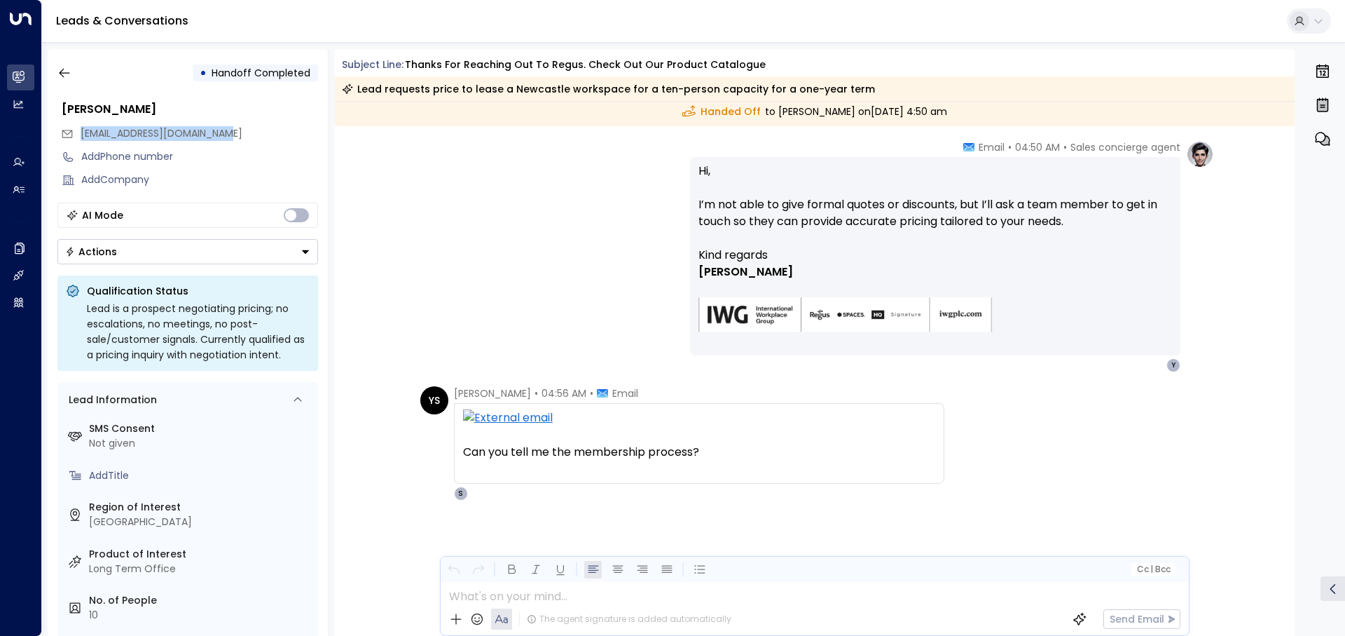
drag, startPoint x: 234, startPoint y: 132, endPoint x: 78, endPoint y: 139, distance: 155.7
click at [78, 139] on div "[EMAIL_ADDRESS][DOMAIN_NAME]" at bounding box center [189, 133] width 257 height 23
copy span "[EMAIL_ADDRESS][DOMAIN_NAME]"
click at [64, 75] on icon "button" at bounding box center [64, 73] width 14 height 14
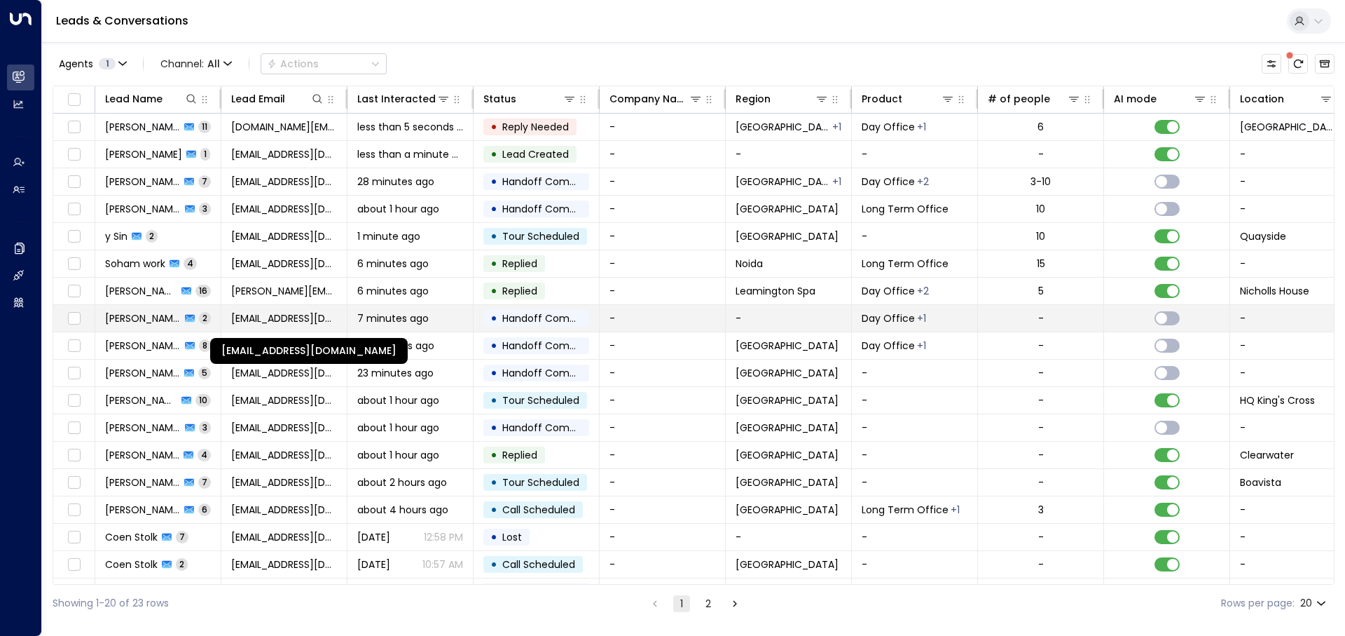
click at [285, 322] on span "[EMAIL_ADDRESS][DOMAIN_NAME]" at bounding box center [284, 318] width 106 height 14
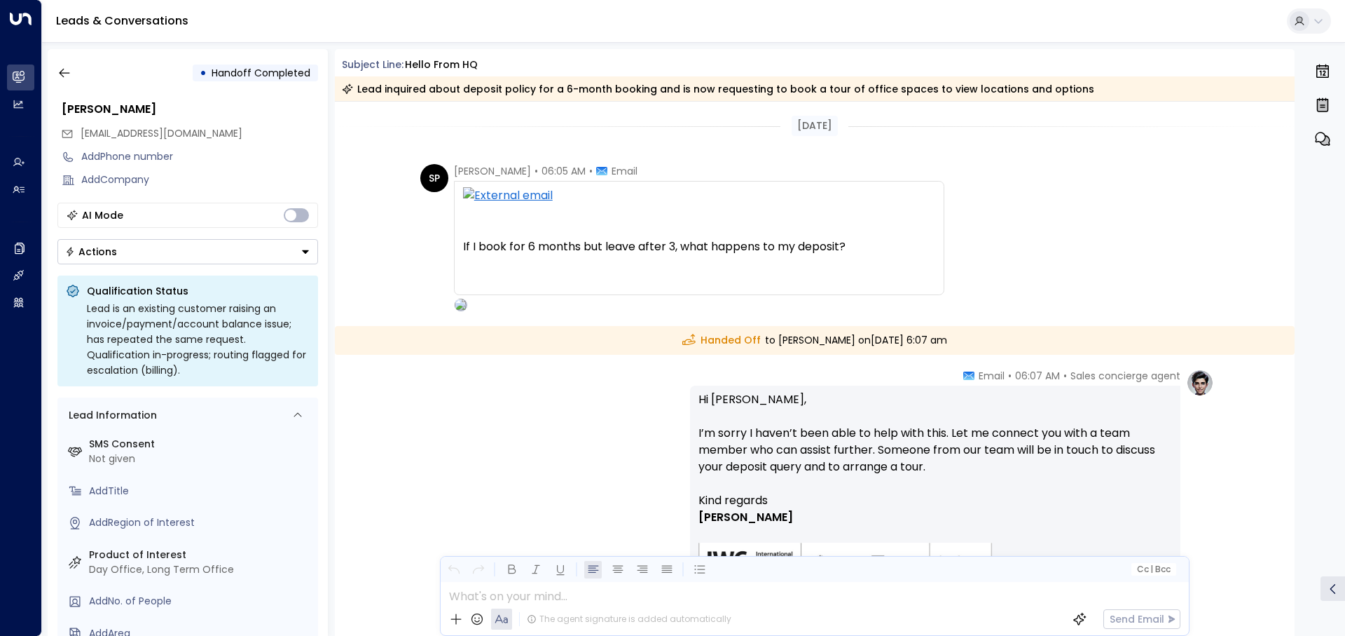
scroll to position [122, 0]
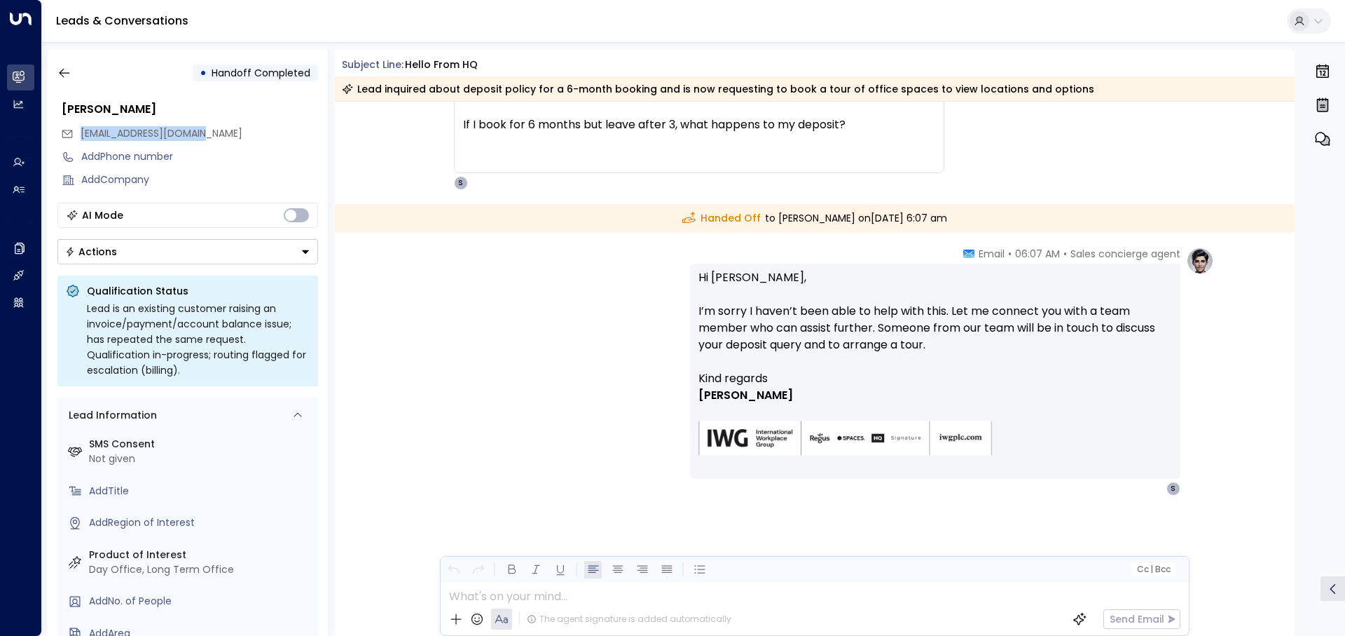
drag, startPoint x: 212, startPoint y: 133, endPoint x: 82, endPoint y: 131, distance: 129.6
click at [82, 131] on div "[EMAIL_ADDRESS][DOMAIN_NAME]" at bounding box center [189, 133] width 257 height 23
copy span "[EMAIL_ADDRESS][DOMAIN_NAME]"
click at [62, 76] on icon "button" at bounding box center [64, 73] width 11 height 9
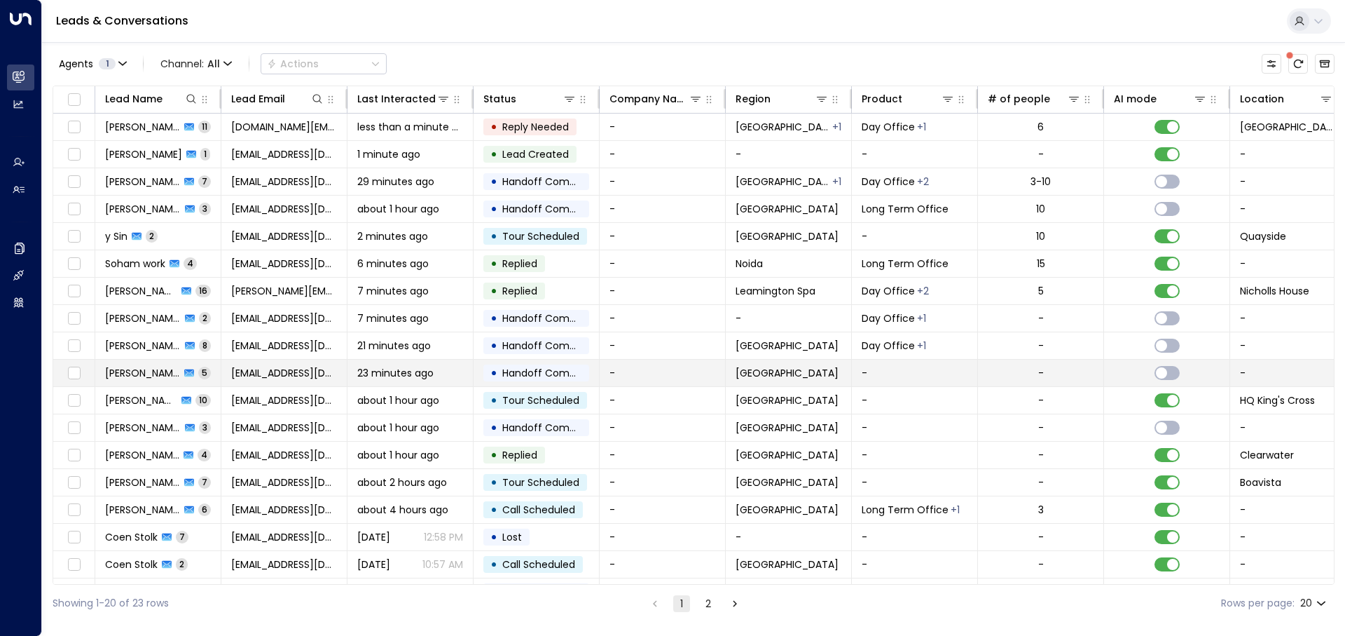
click at [329, 376] on span "[EMAIL_ADDRESS][DOMAIN_NAME]" at bounding box center [284, 373] width 106 height 14
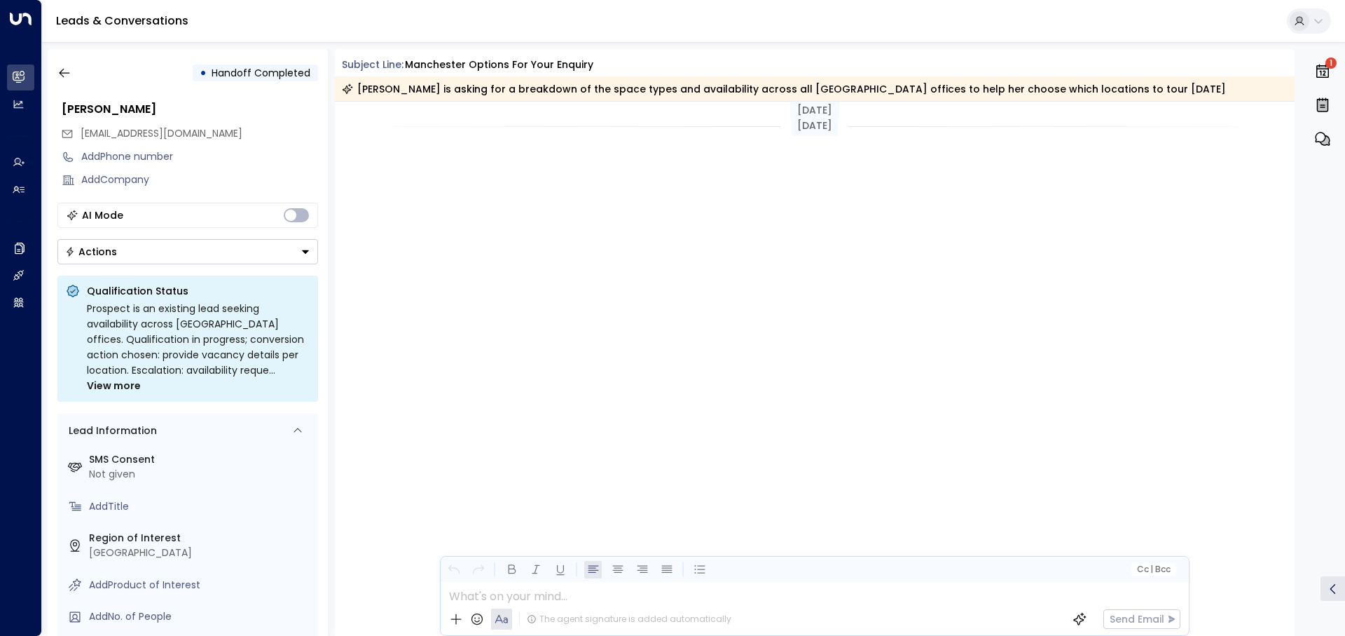
scroll to position [948, 0]
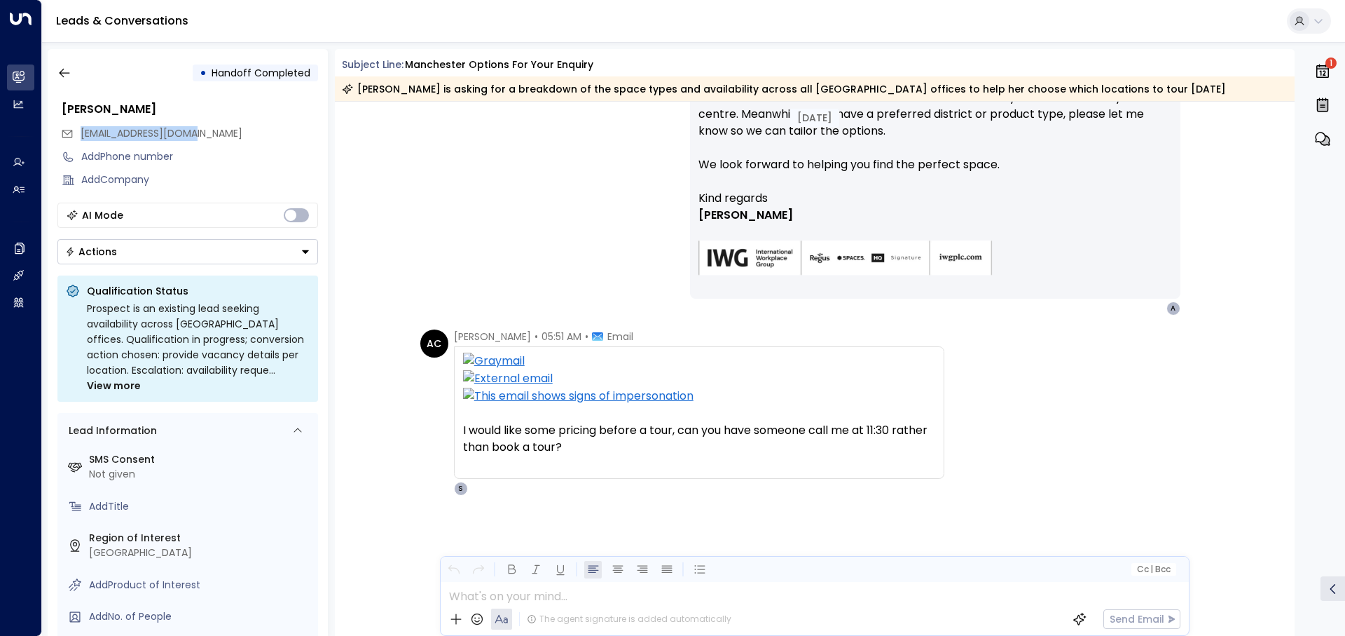
drag, startPoint x: 191, startPoint y: 132, endPoint x: 71, endPoint y: 132, distance: 119.8
click at [71, 132] on div "[EMAIL_ADDRESS][DOMAIN_NAME]" at bounding box center [189, 133] width 257 height 23
copy span "[EMAIL_ADDRESS][DOMAIN_NAME]"
click at [55, 69] on button "button" at bounding box center [64, 72] width 25 height 25
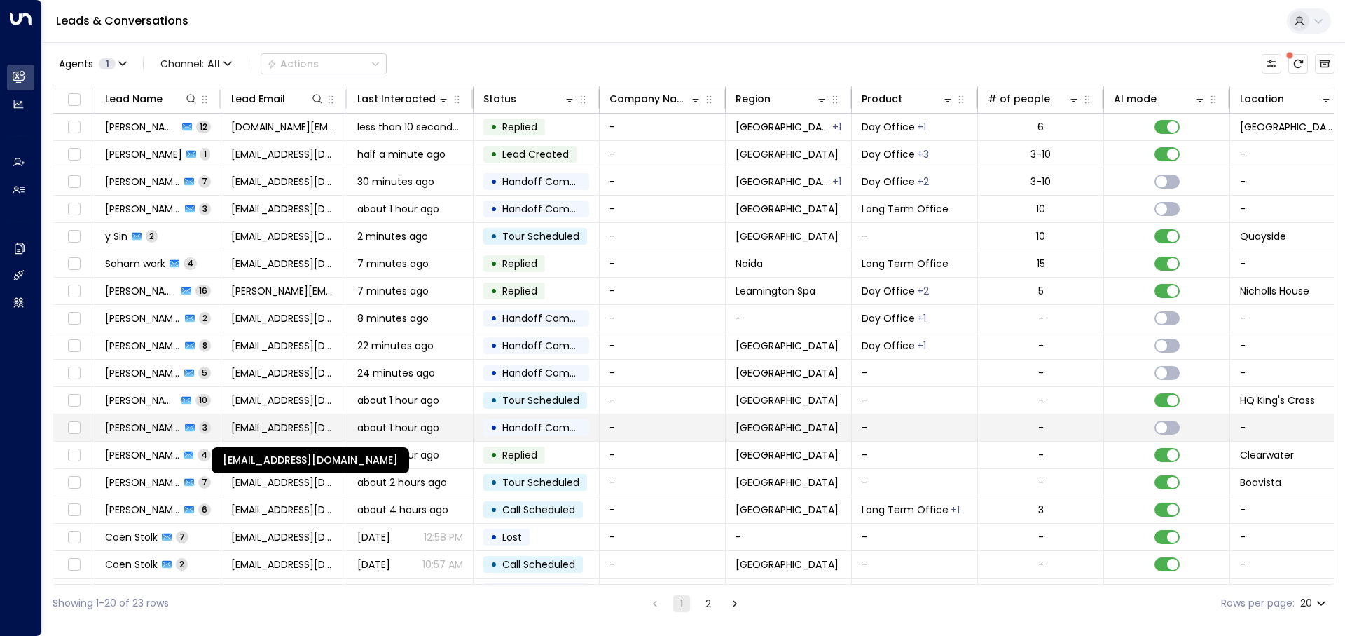
click at [315, 428] on span "[EMAIL_ADDRESS][DOMAIN_NAME]" at bounding box center [284, 427] width 106 height 14
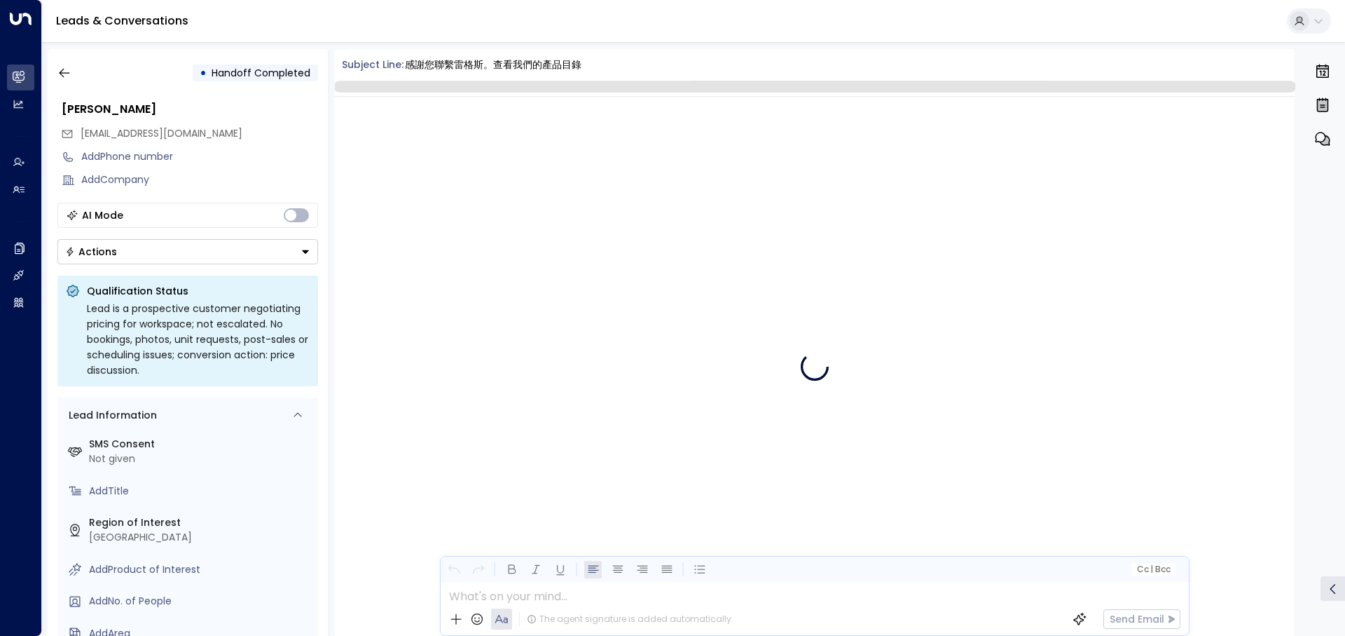
scroll to position [363, 0]
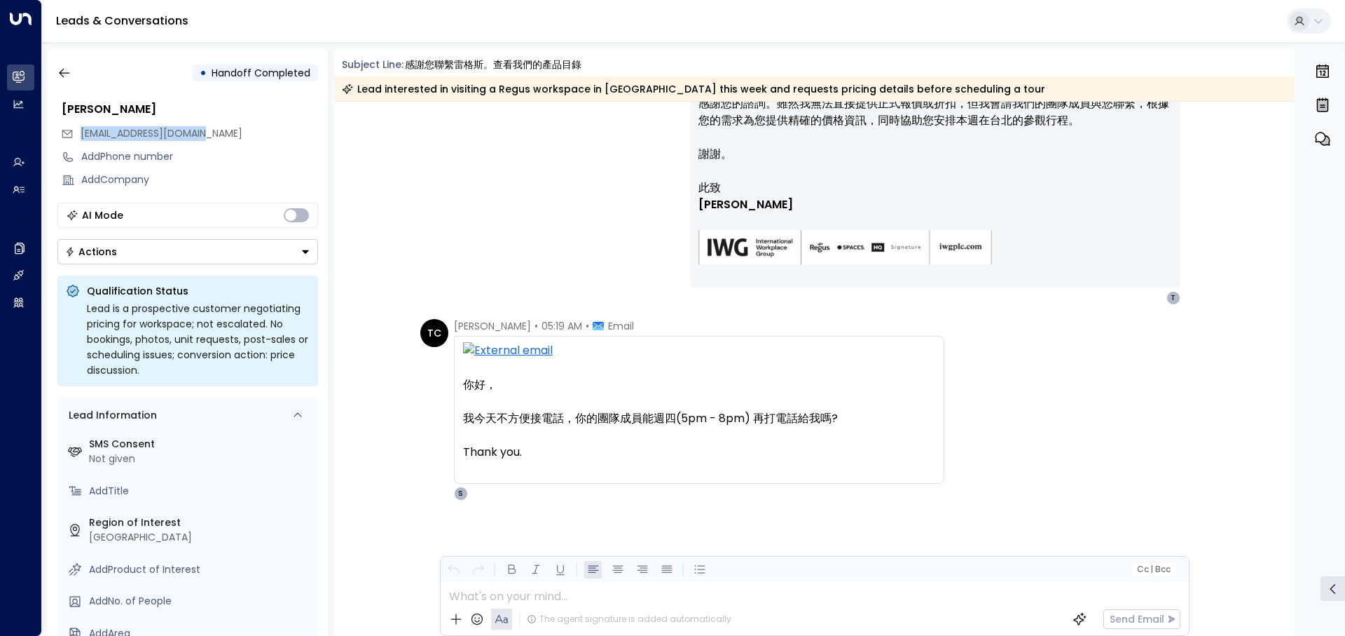
drag, startPoint x: 240, startPoint y: 128, endPoint x: 78, endPoint y: 138, distance: 162.2
click at [78, 138] on div "[EMAIL_ADDRESS][DOMAIN_NAME]" at bounding box center [189, 133] width 257 height 23
copy span "[EMAIL_ADDRESS][DOMAIN_NAME]"
click at [75, 62] on button "button" at bounding box center [64, 72] width 25 height 25
